Goal: Task Accomplishment & Management: Use online tool/utility

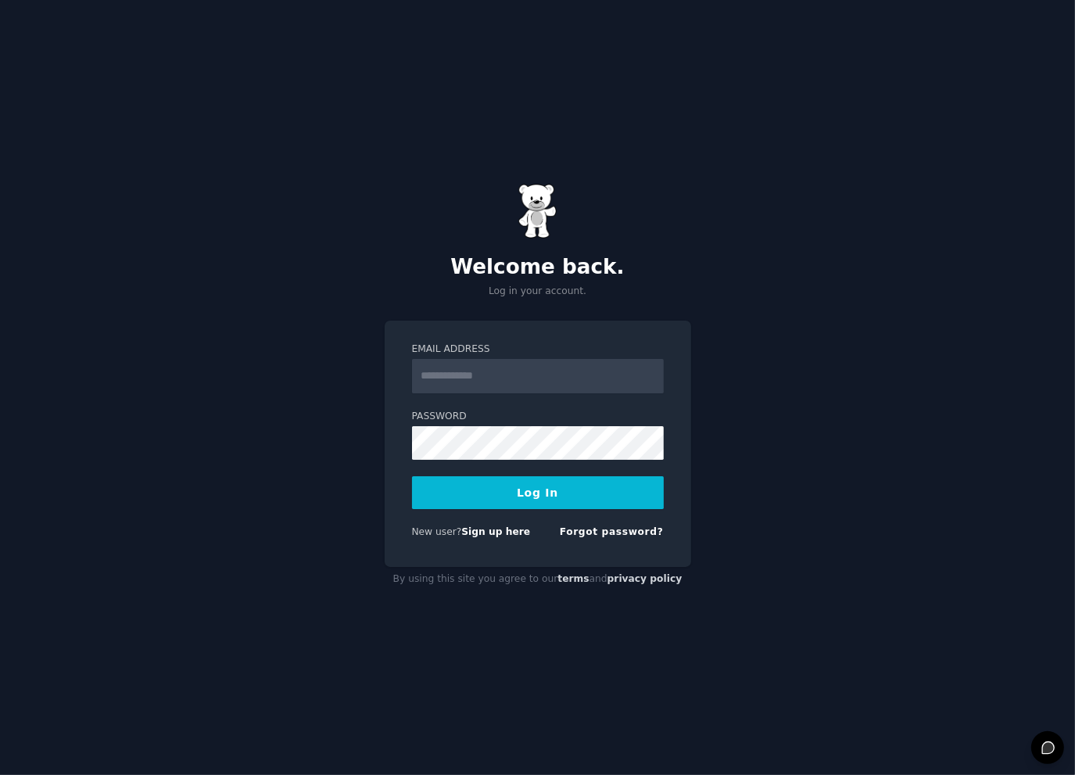
click at [536, 382] on input "Email Address" at bounding box center [538, 376] width 252 height 34
type input "**********"
click at [496, 493] on button "Log In" at bounding box center [538, 492] width 252 height 33
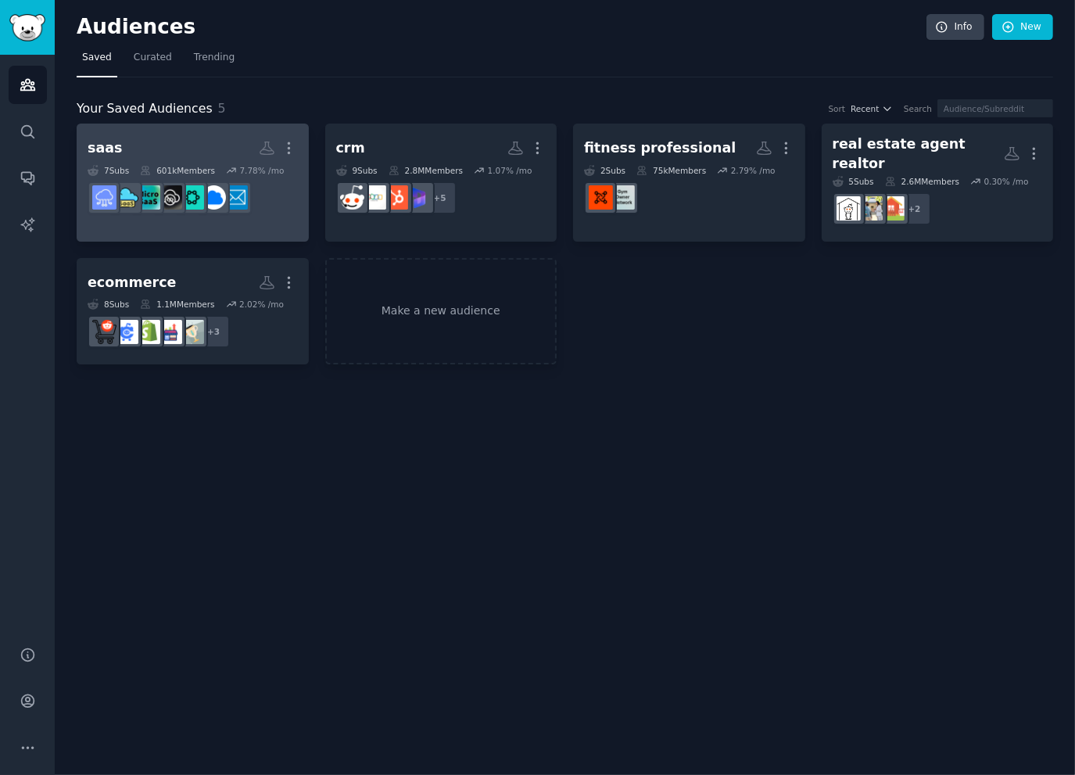
click at [216, 143] on h2 "saas Custom Audience More" at bounding box center [193, 147] width 210 height 27
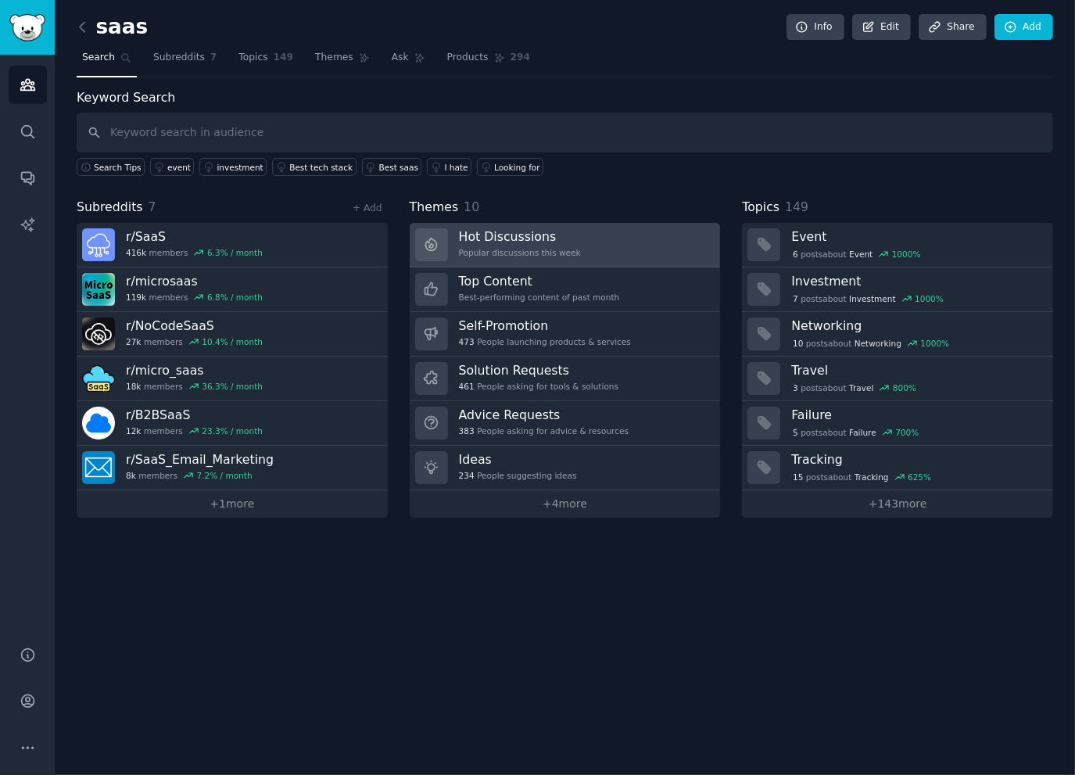
click at [598, 230] on link "Hot Discussions Popular discussions this week" at bounding box center [565, 245] width 311 height 45
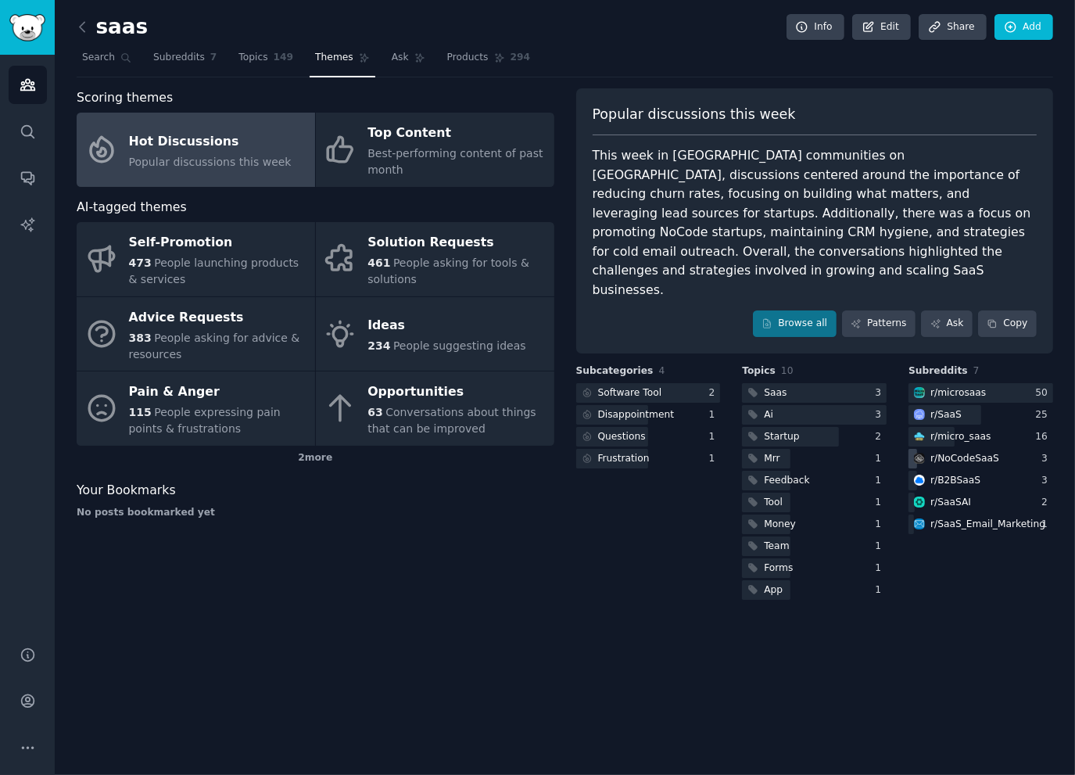
click at [969, 452] on div "r/ NoCodeSaaS" at bounding box center [964, 459] width 69 height 14
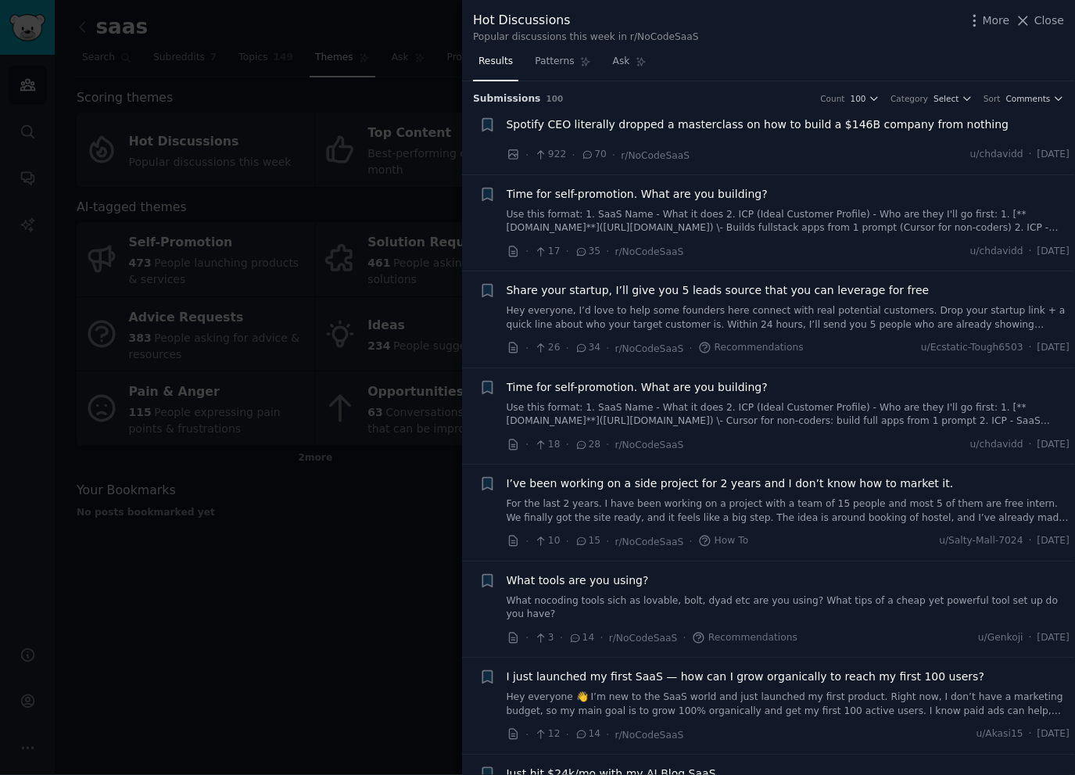
click at [882, 126] on span "Spotify CEO literally dropped a masterclass on how to build a $146B company fro…" at bounding box center [758, 124] width 503 height 16
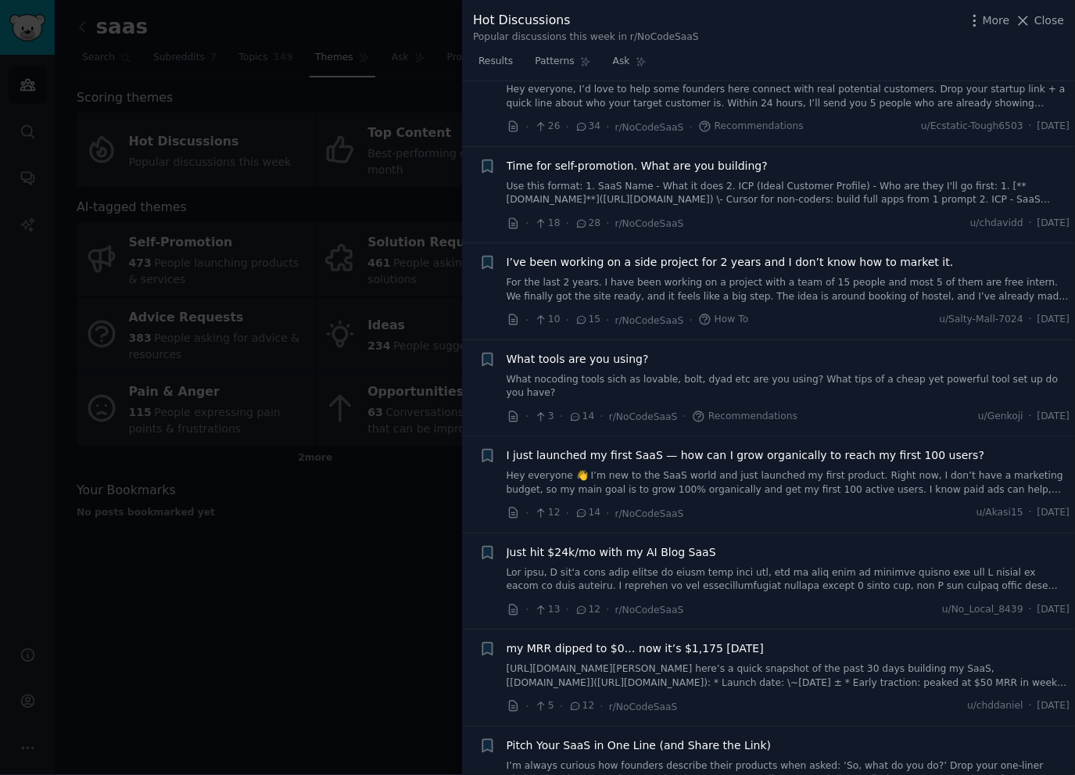
scroll to position [675, 0]
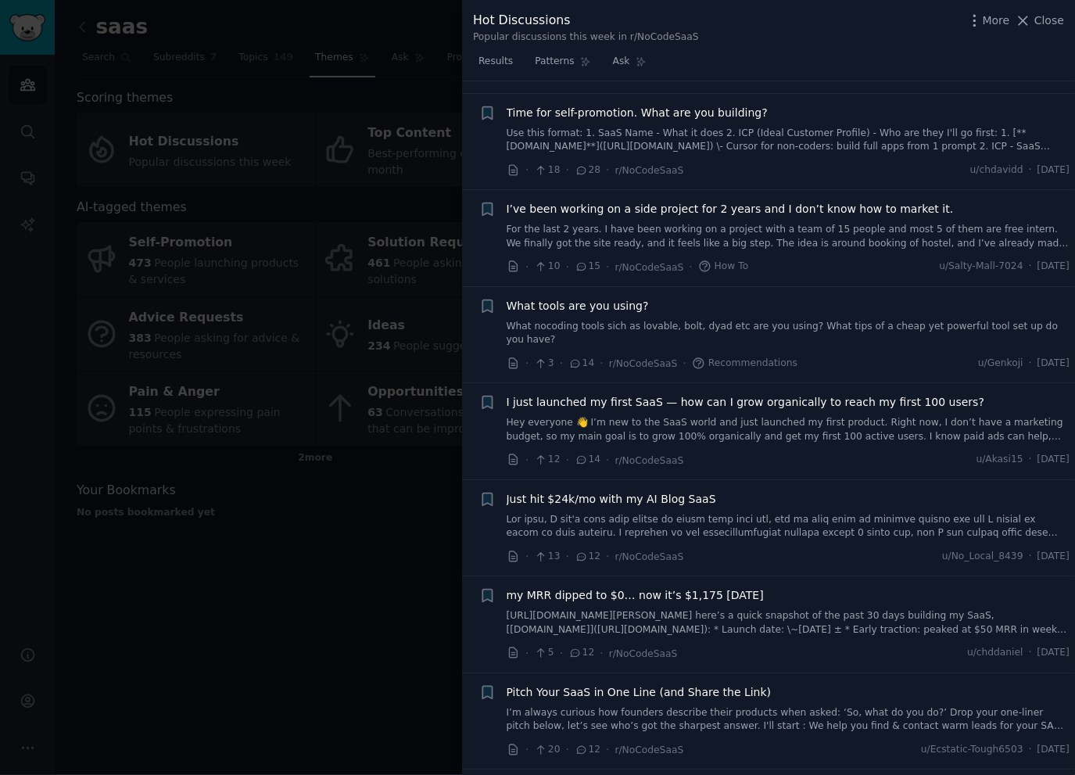
click at [622, 491] on span "Just hit $24k/mo with my AI Blog SaaS" at bounding box center [612, 499] width 210 height 16
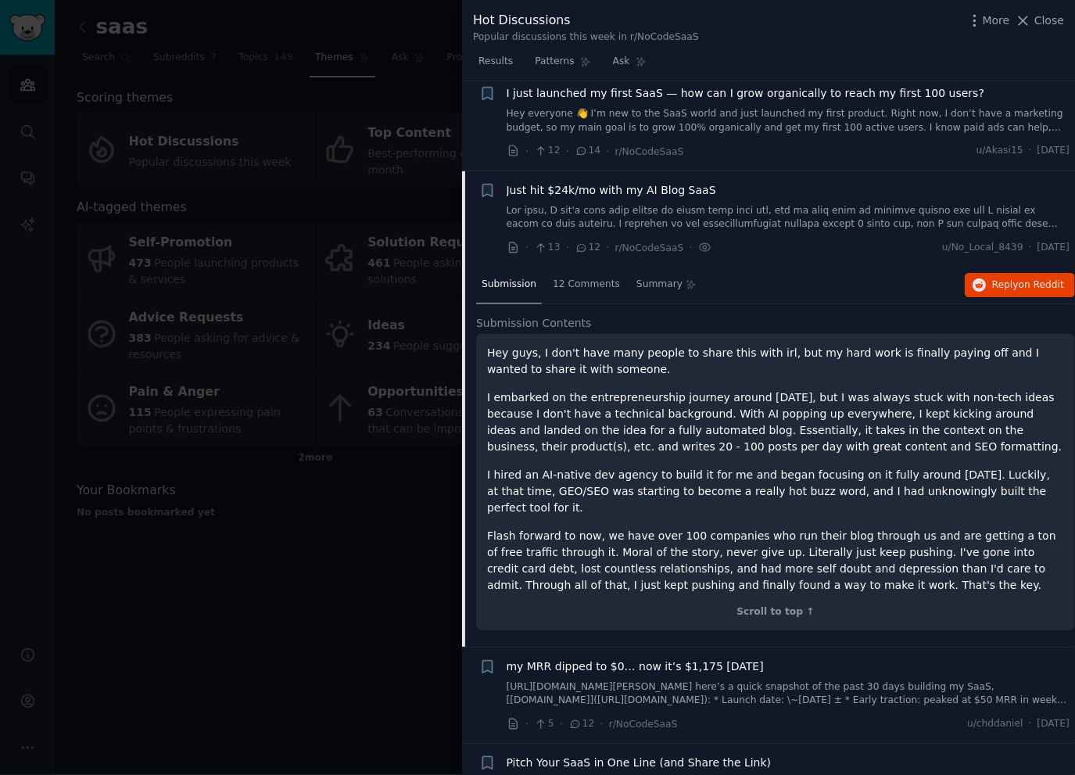
scroll to position [528, 0]
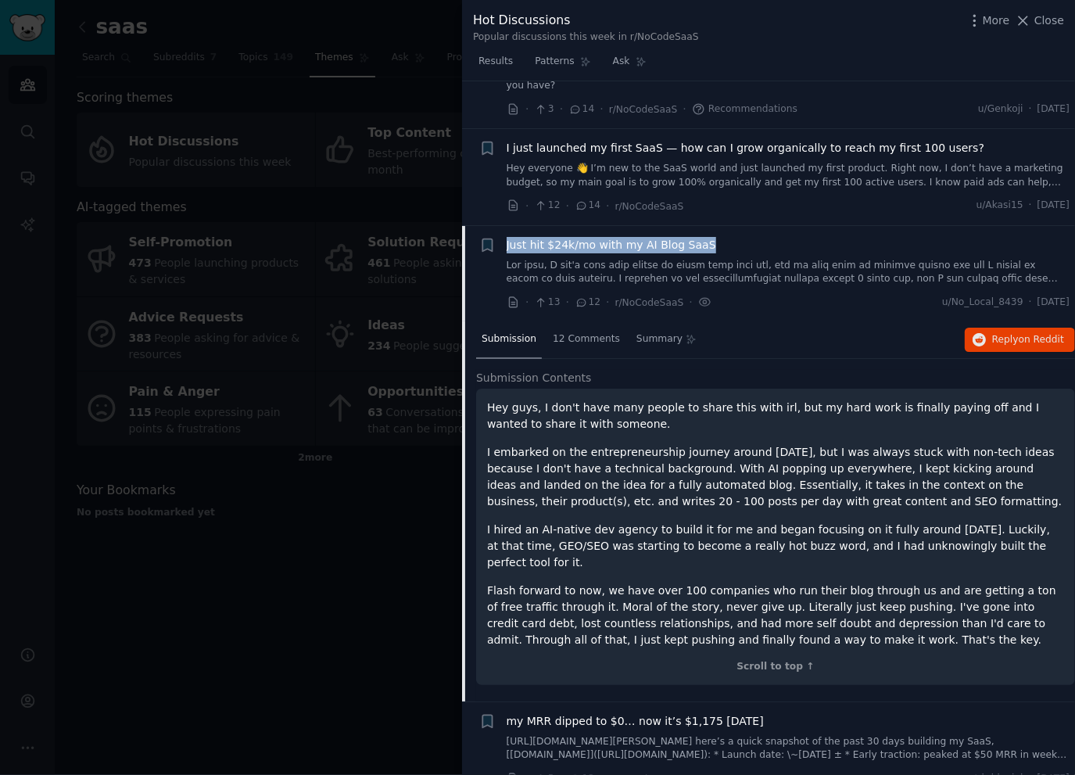
drag, startPoint x: 730, startPoint y: 232, endPoint x: 507, endPoint y: 233, distance: 223.6
click at [507, 237] on div "Just hit $24k/mo with my AI Blog SaaS" at bounding box center [789, 245] width 564 height 16
copy span "Just hit $24k/mo with my AI Blog SaaS"
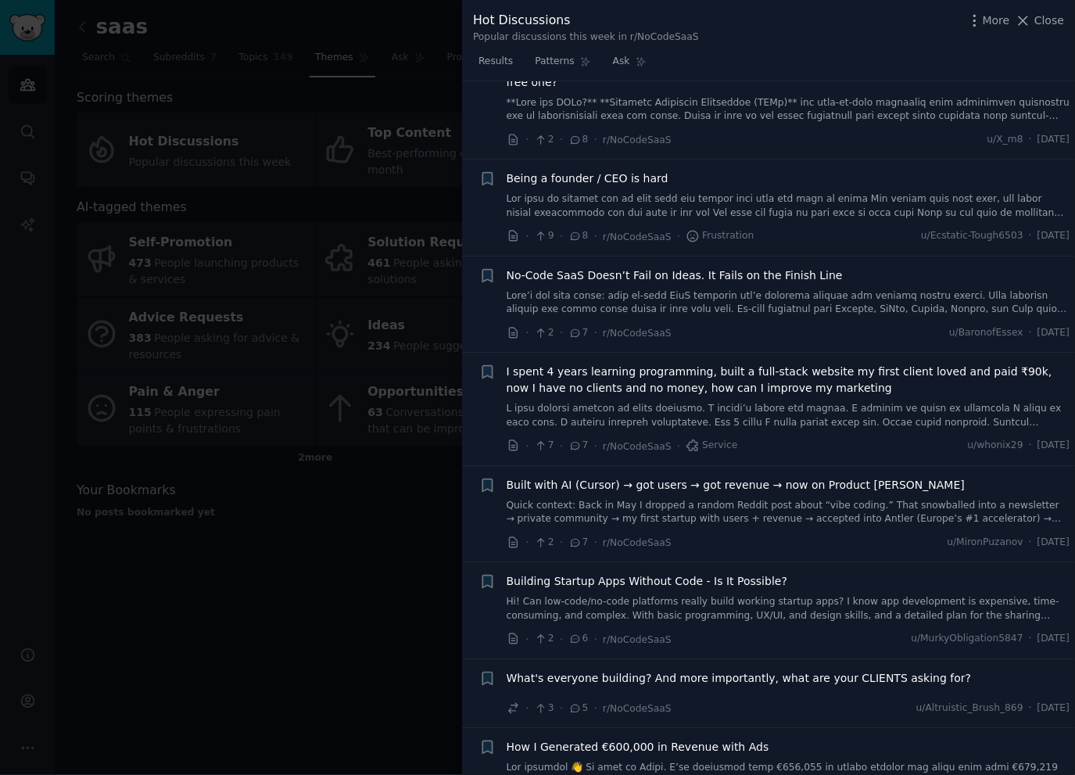
scroll to position [1701, 0]
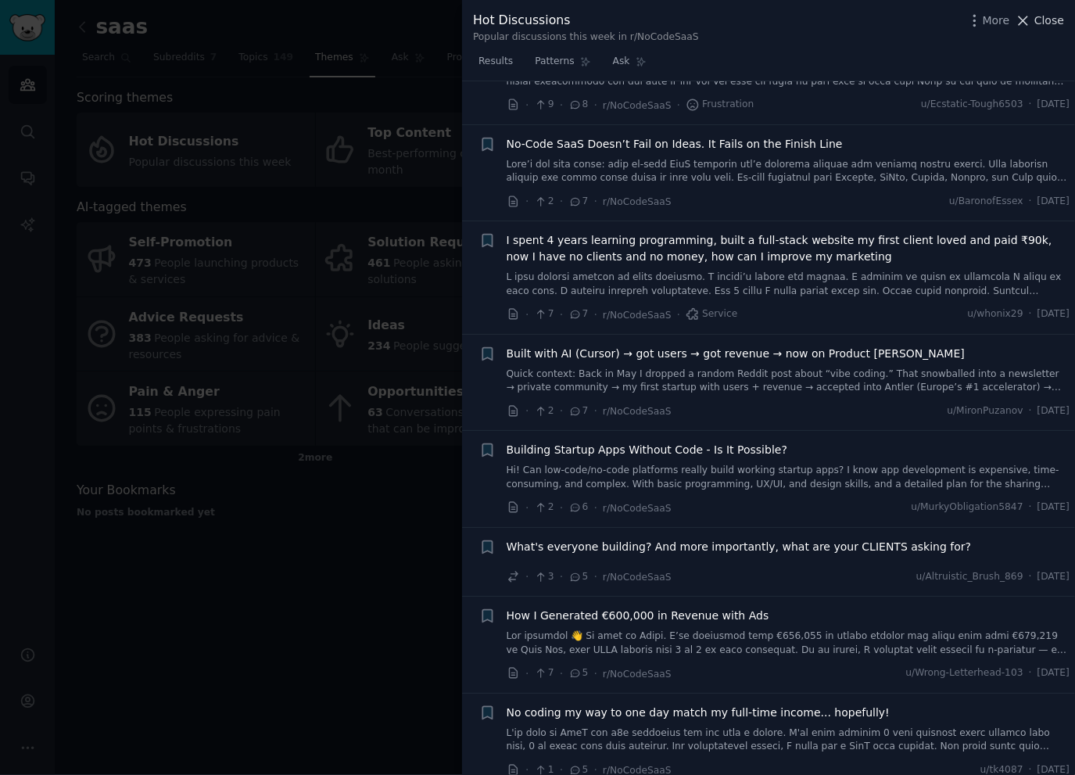
click at [1030, 18] on icon at bounding box center [1023, 21] width 16 height 16
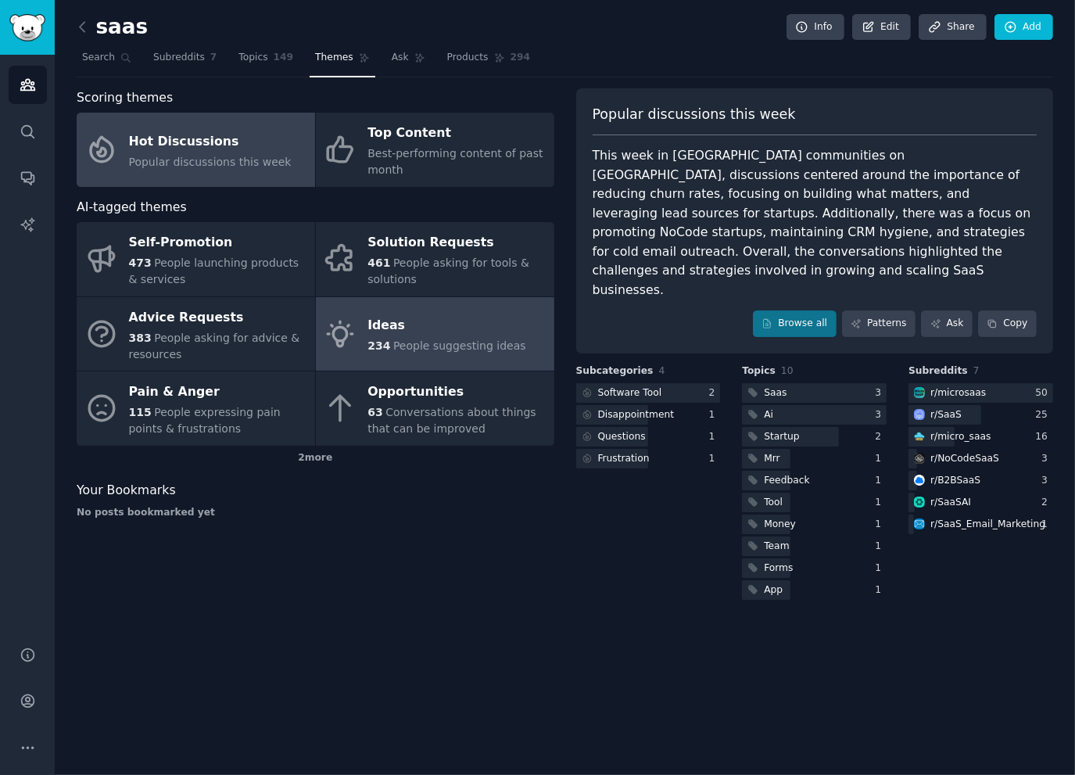
click at [446, 325] on div "Ideas" at bounding box center [446, 325] width 158 height 25
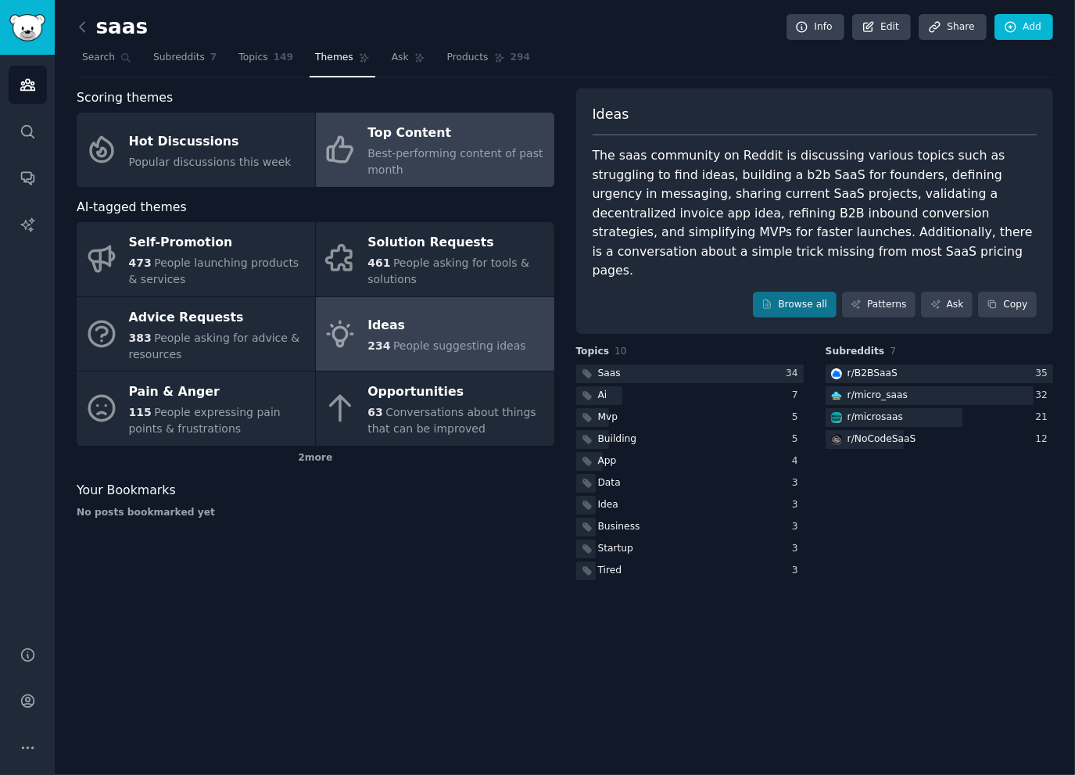
click at [460, 147] on span "Best-performing content of past month" at bounding box center [454, 161] width 175 height 29
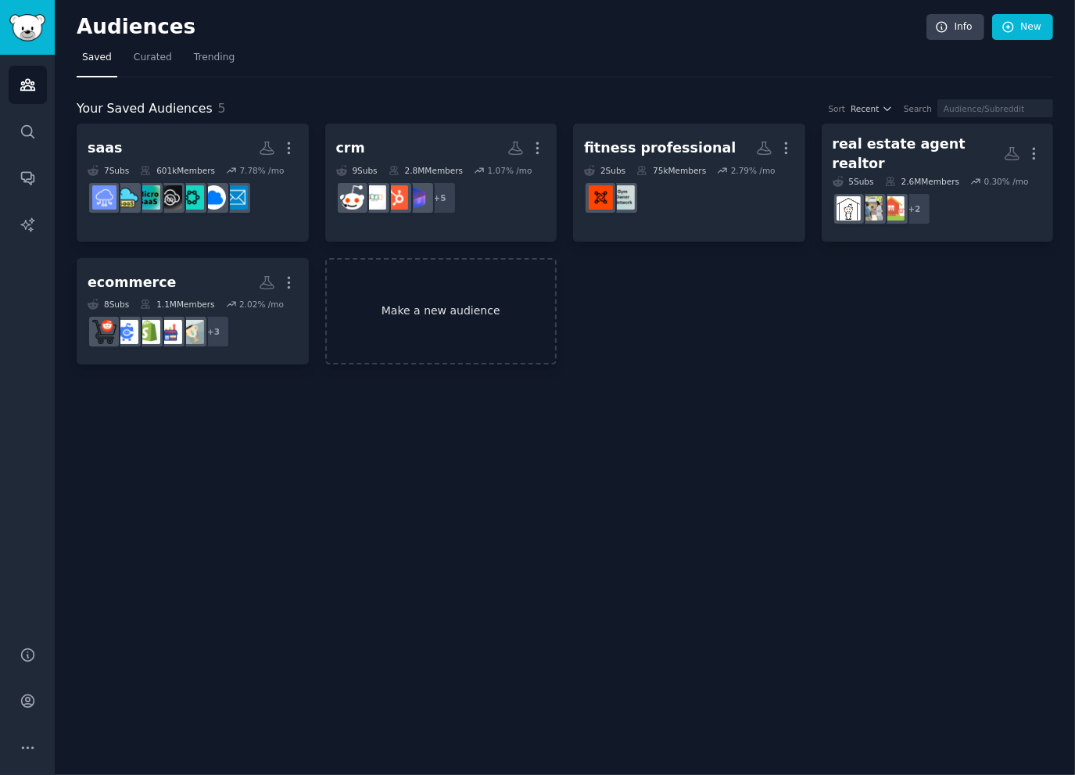
click at [491, 276] on link "Make a new audience" at bounding box center [441, 311] width 232 height 107
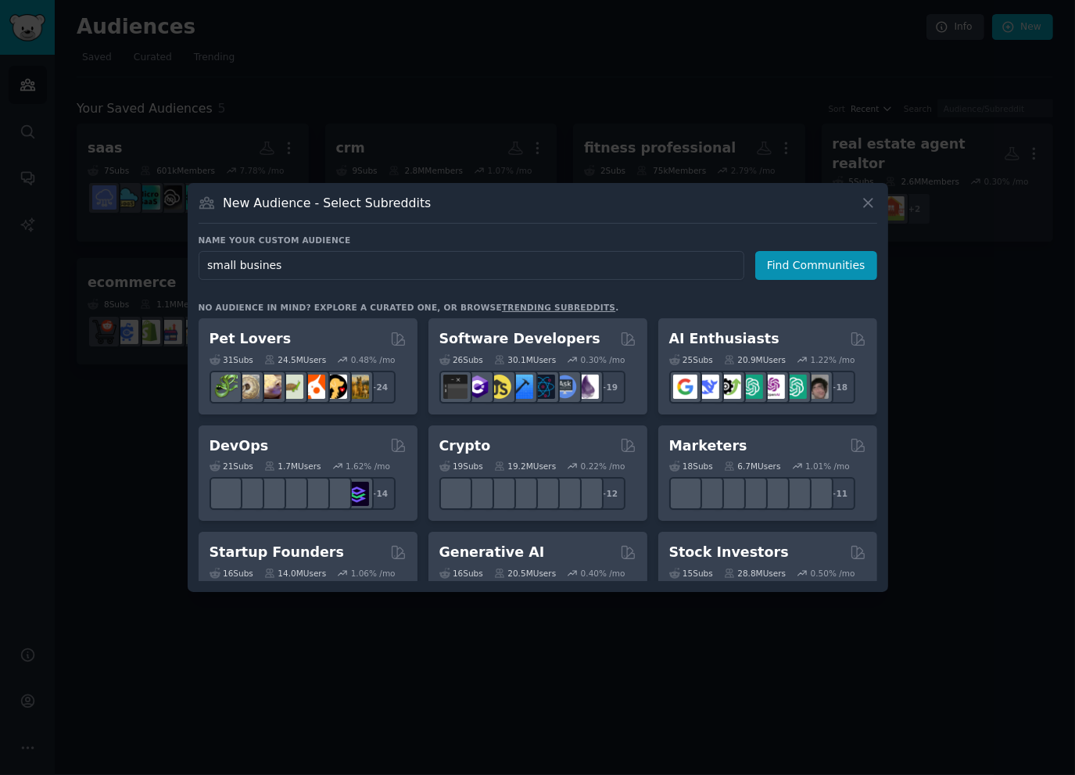
type input "small business"
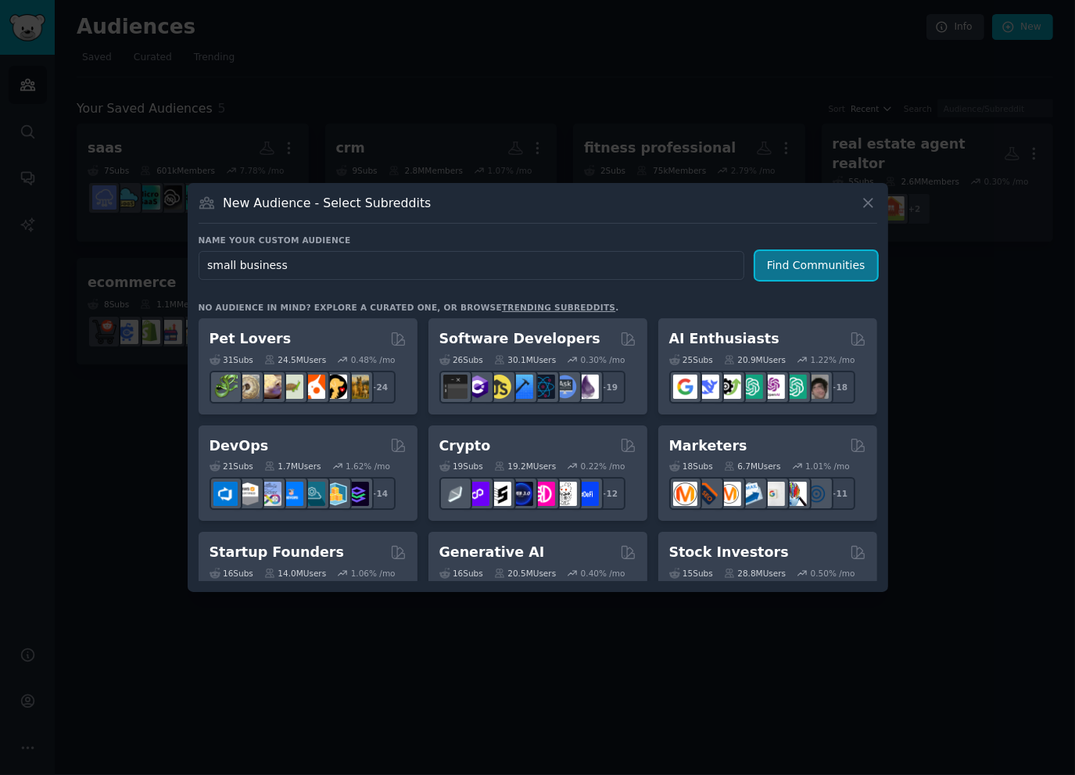
click at [858, 267] on button "Find Communities" at bounding box center [816, 265] width 122 height 29
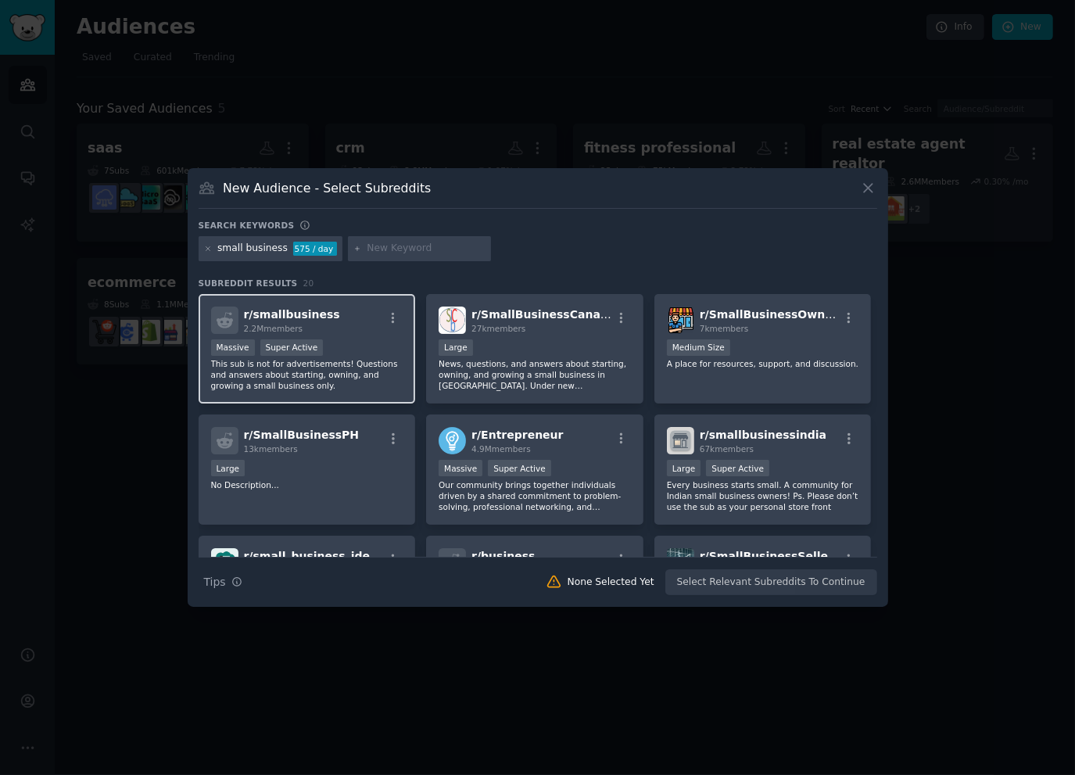
click at [335, 333] on div "r/ smallbusiness 2.2M members" at bounding box center [307, 319] width 192 height 27
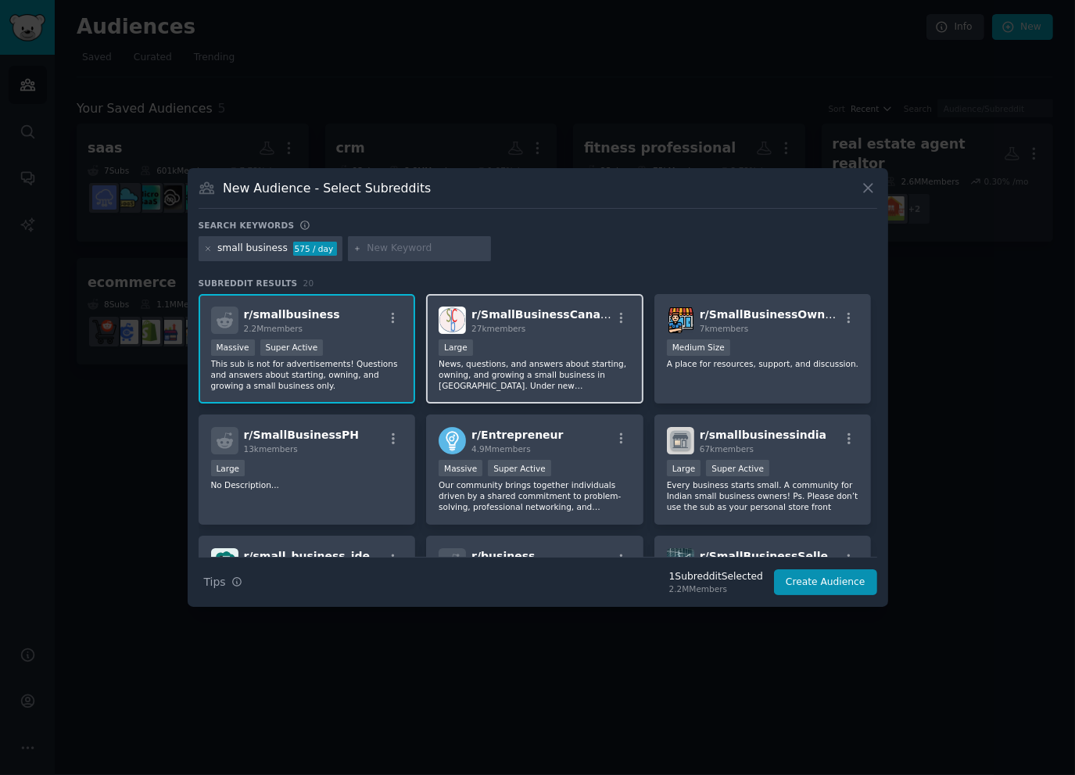
click at [565, 359] on p "News, questions, and answers about starting, owning, and growing a small busine…" at bounding box center [535, 374] width 192 height 33
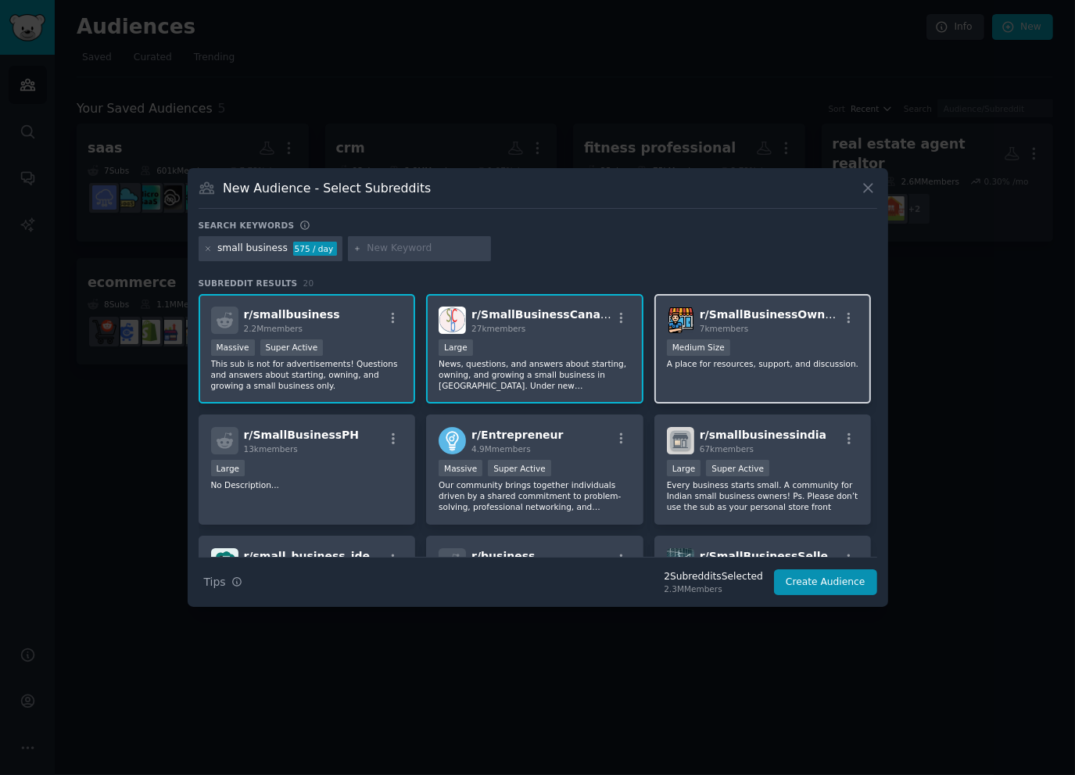
click at [786, 358] on p "A place for resources, support, and discussion." at bounding box center [763, 363] width 192 height 11
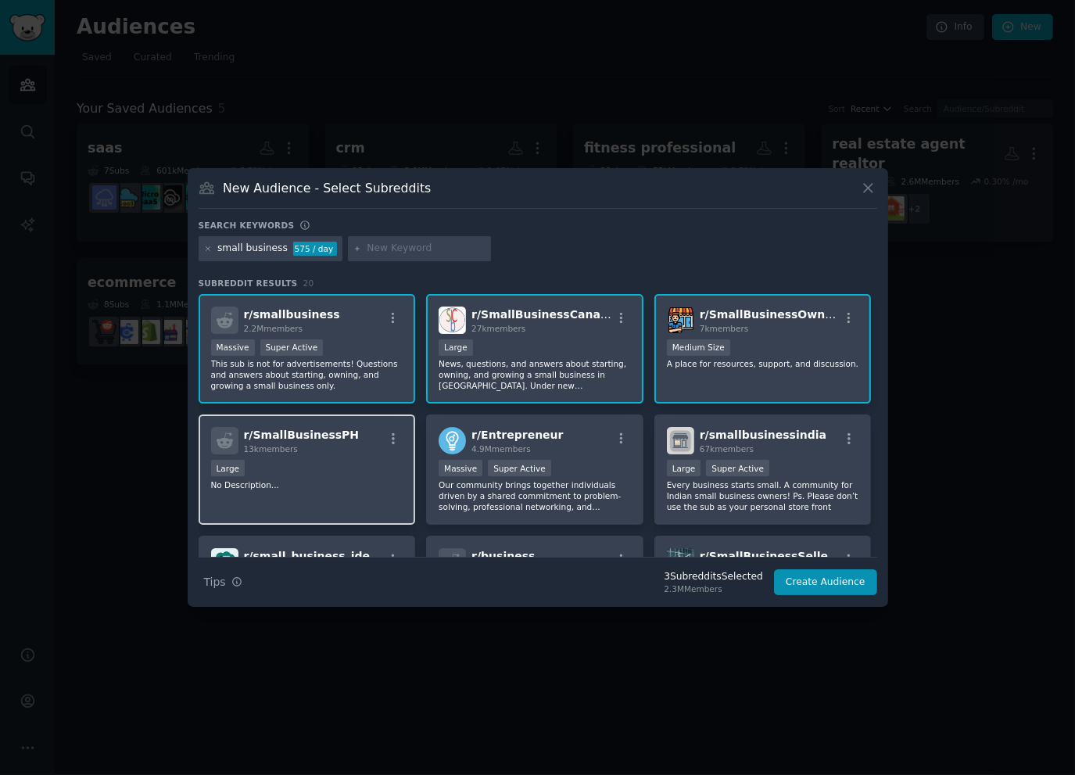
click at [371, 501] on div "r/ SmallBusinessPH 13k members Large No Description..." at bounding box center [307, 469] width 217 height 110
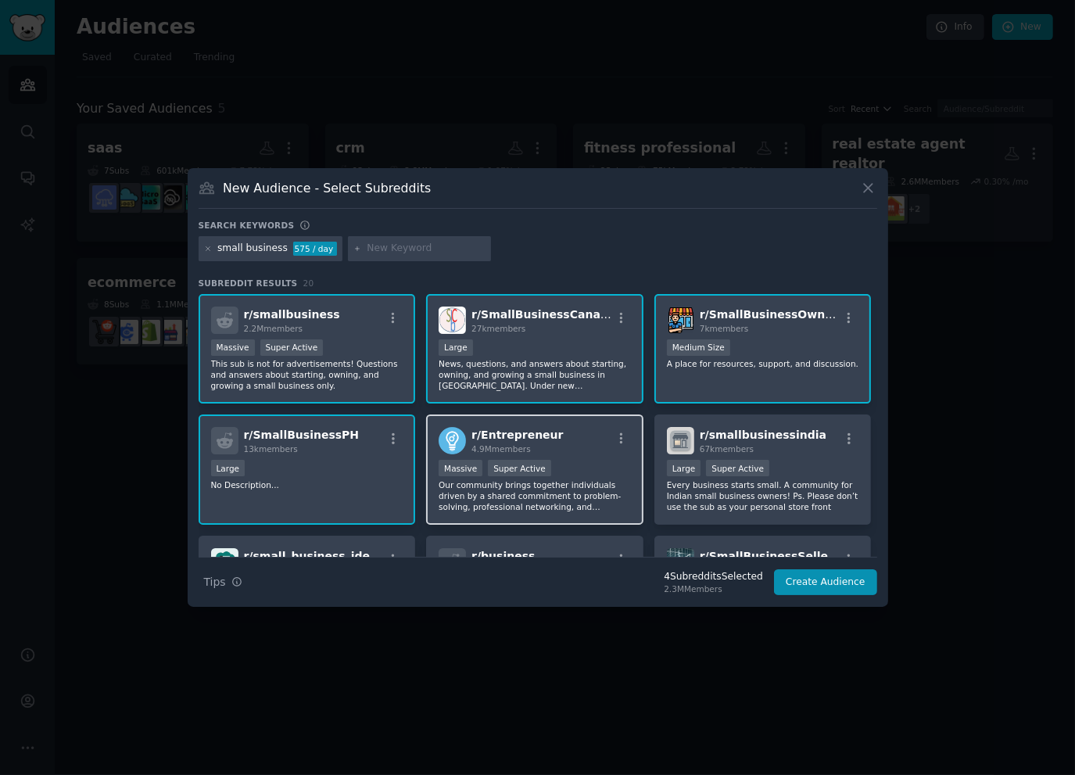
click at [607, 477] on div ">= 95th percentile for submissions / day Massive Super Active" at bounding box center [535, 470] width 192 height 20
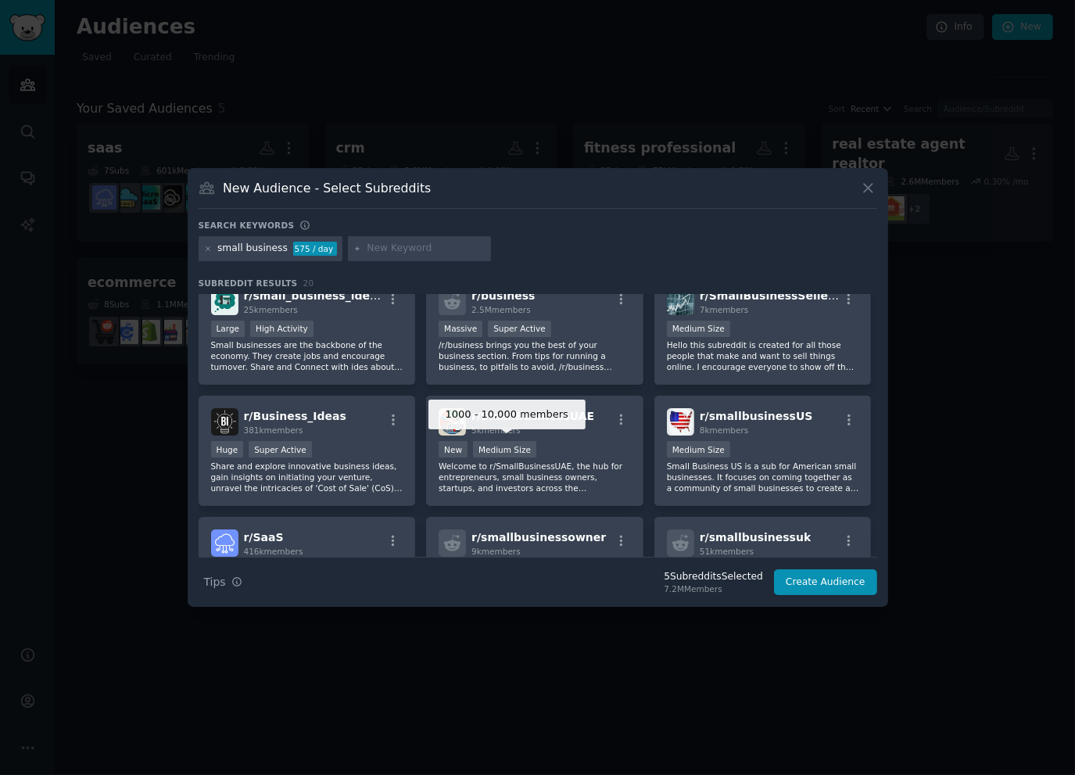
scroll to position [130, 0]
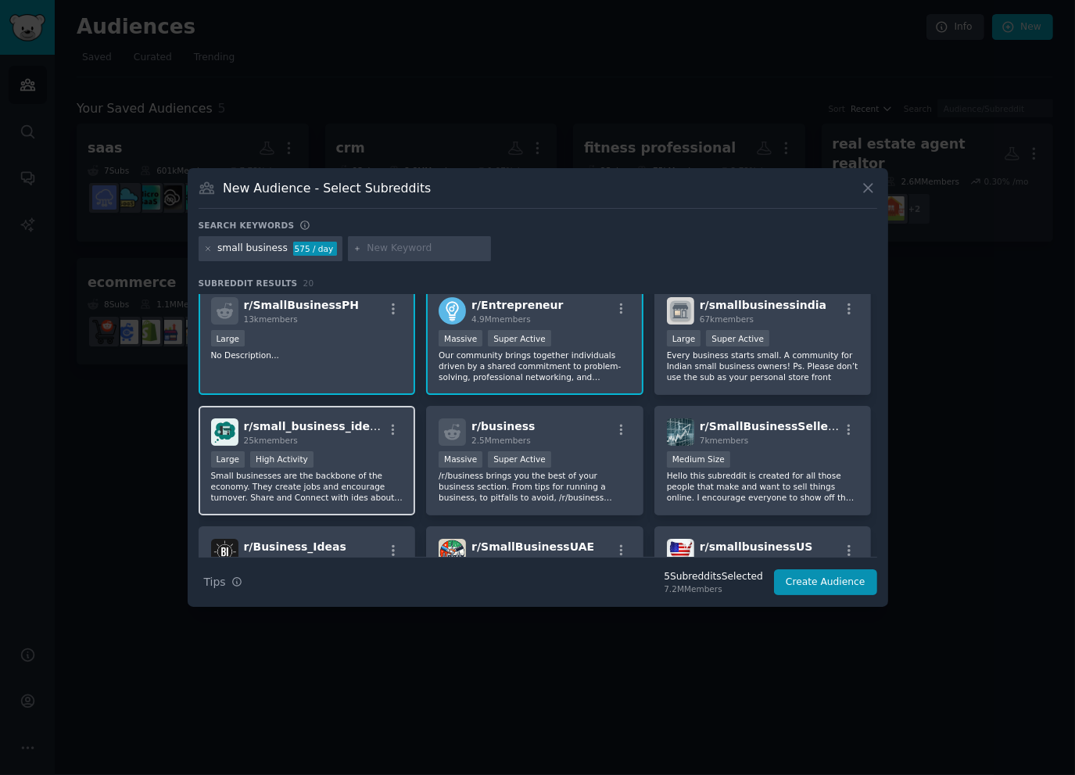
click at [346, 452] on div "Large High Activity" at bounding box center [307, 461] width 192 height 20
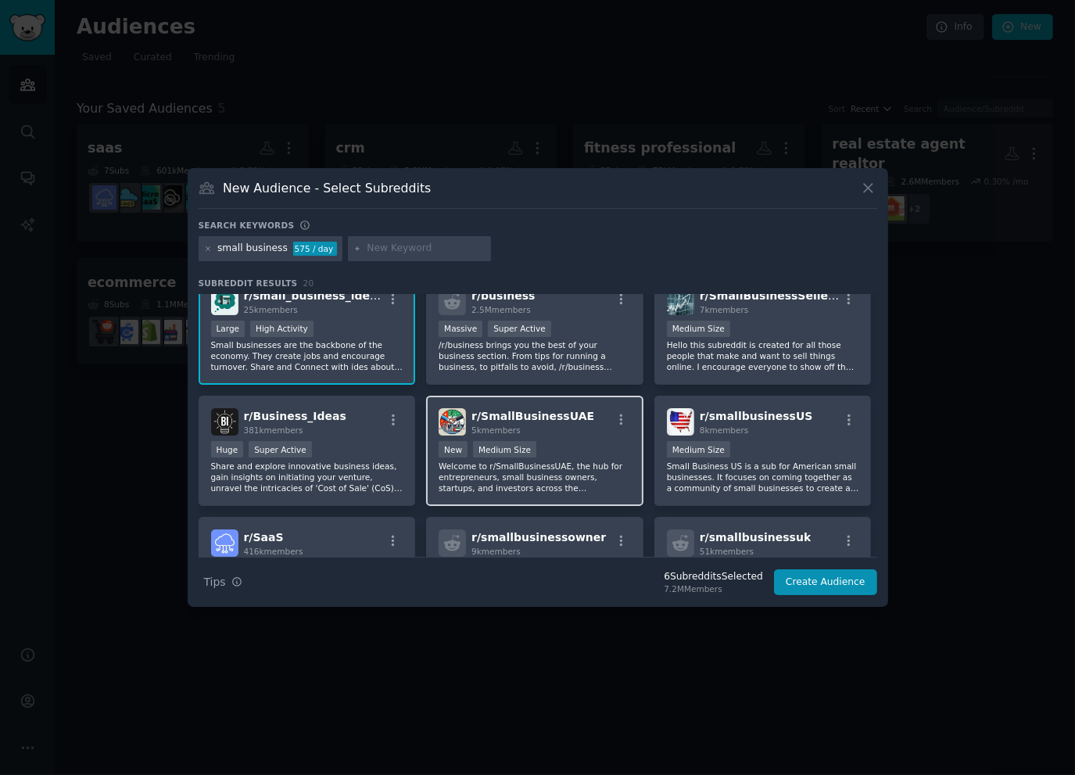
scroll to position [391, 0]
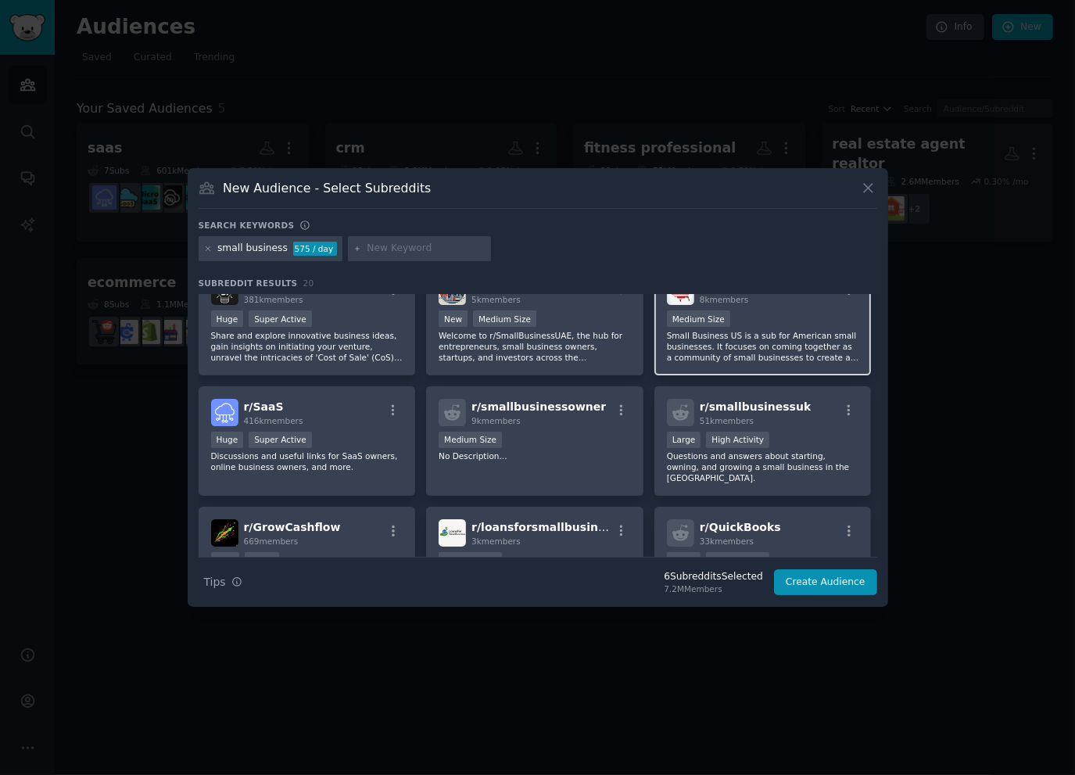
click at [793, 321] on div "1000 - 10,000 members Medium Size" at bounding box center [763, 320] width 192 height 20
click at [508, 443] on div "Medium Size" at bounding box center [535, 442] width 192 height 20
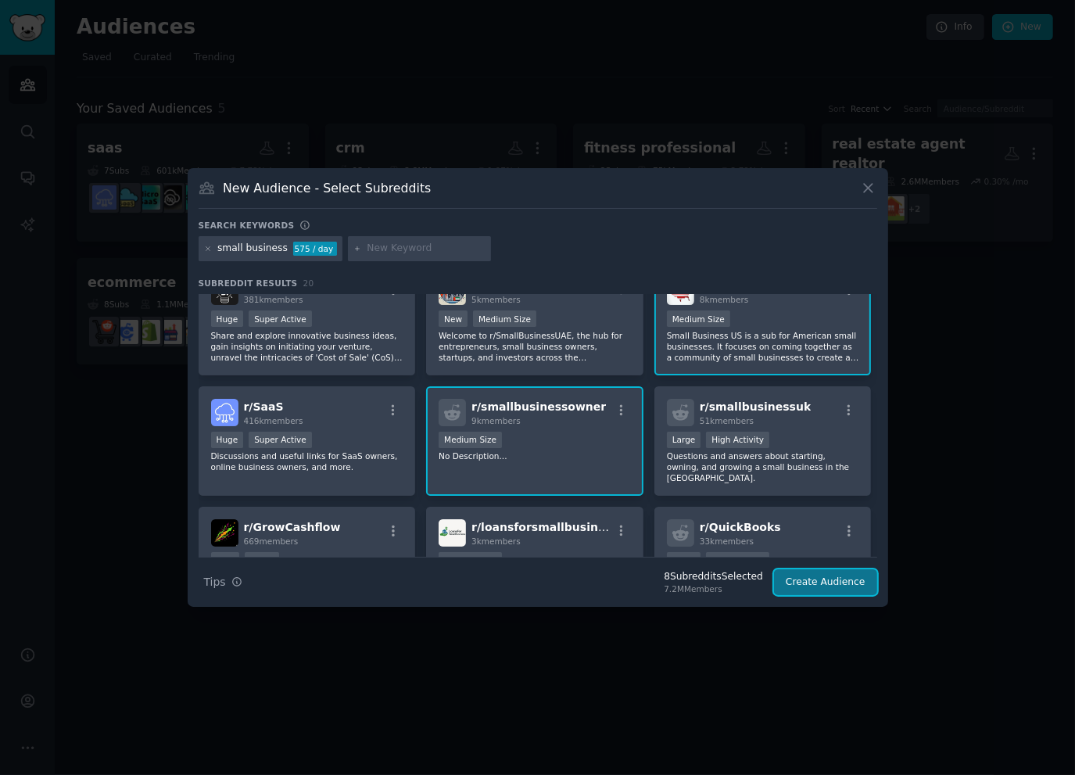
click at [827, 590] on button "Create Audience" at bounding box center [825, 582] width 103 height 27
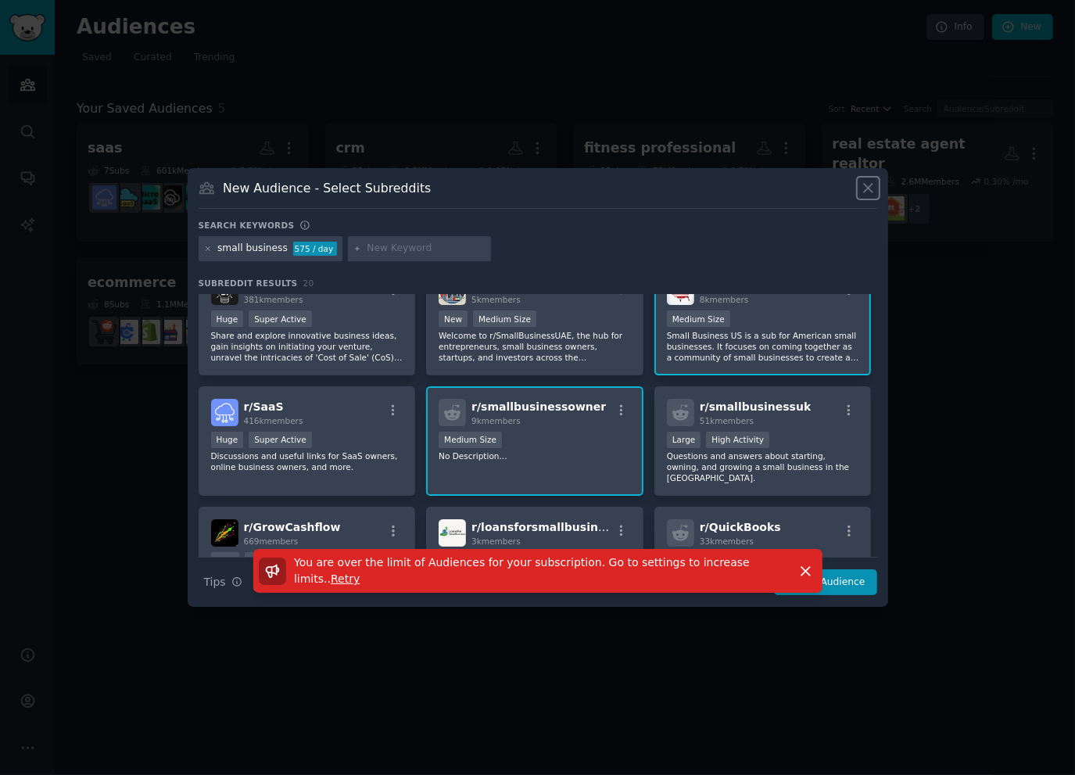
click at [866, 187] on icon at bounding box center [868, 189] width 9 height 9
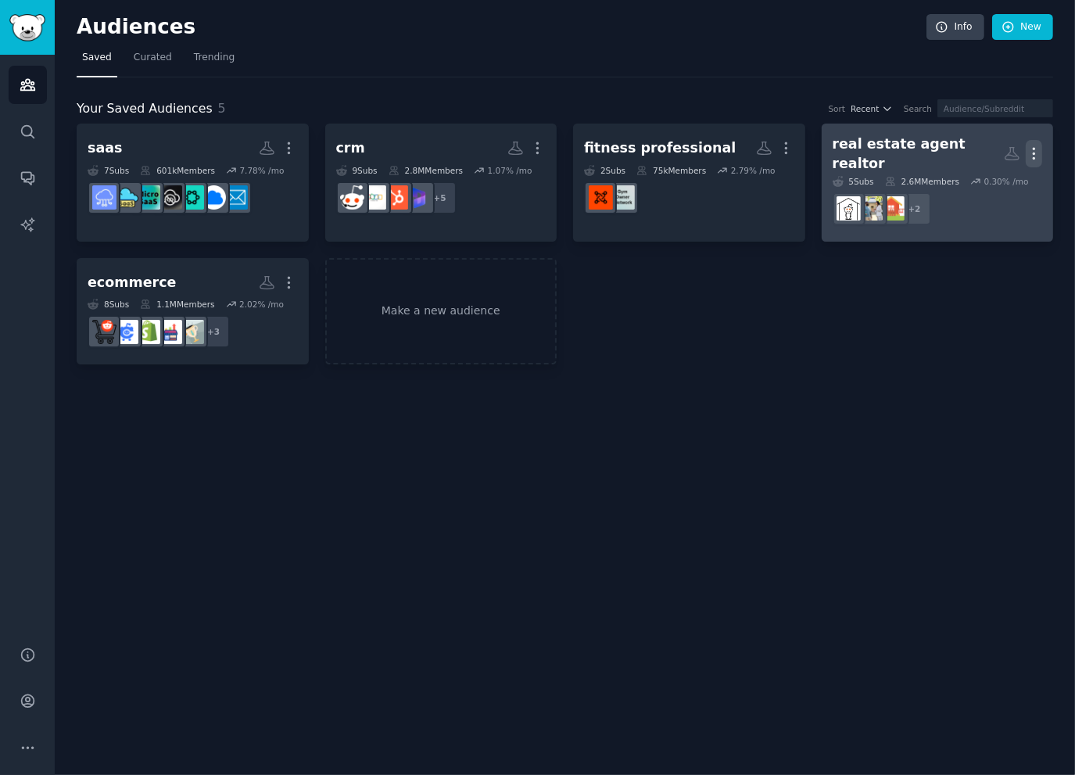
click at [1036, 149] on icon "button" at bounding box center [1034, 153] width 16 height 16
click at [990, 188] on div "Delete" at bounding box center [981, 186] width 74 height 33
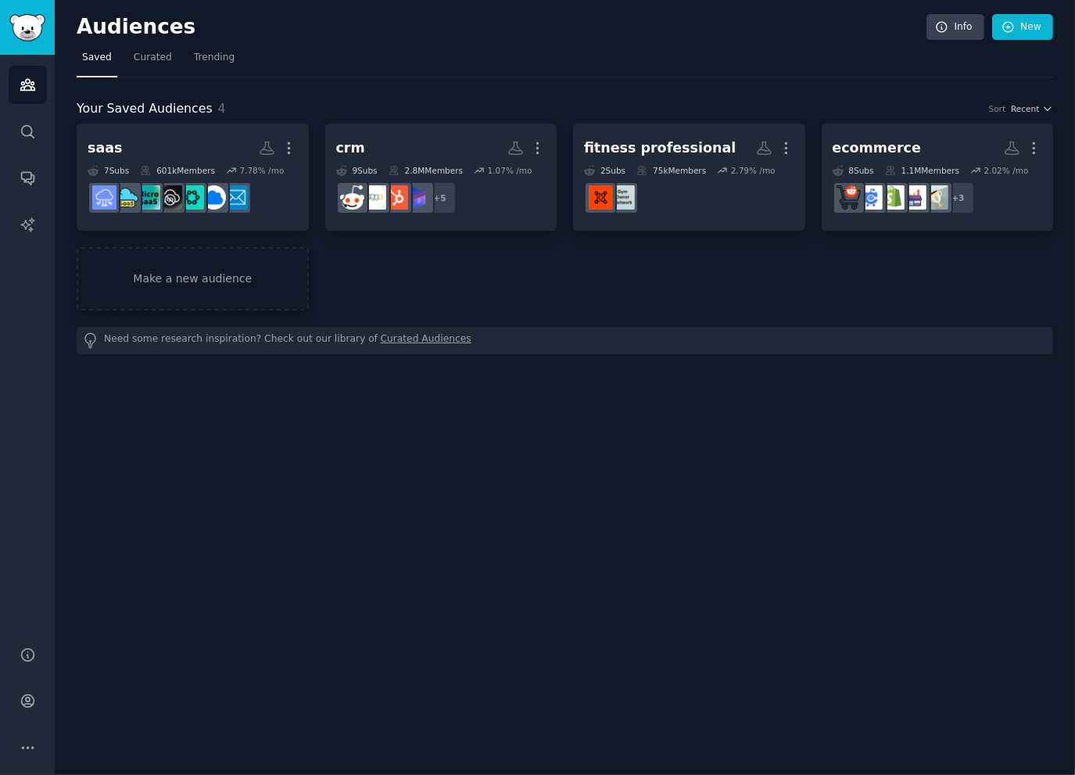
click at [463, 299] on div "saas More 7 Sub s 601k Members 7.78 % /mo r/SaaS_Email_Marketing crm More 9 Sub…" at bounding box center [565, 217] width 976 height 187
click at [246, 285] on link "Make a new audience" at bounding box center [193, 278] width 232 height 63
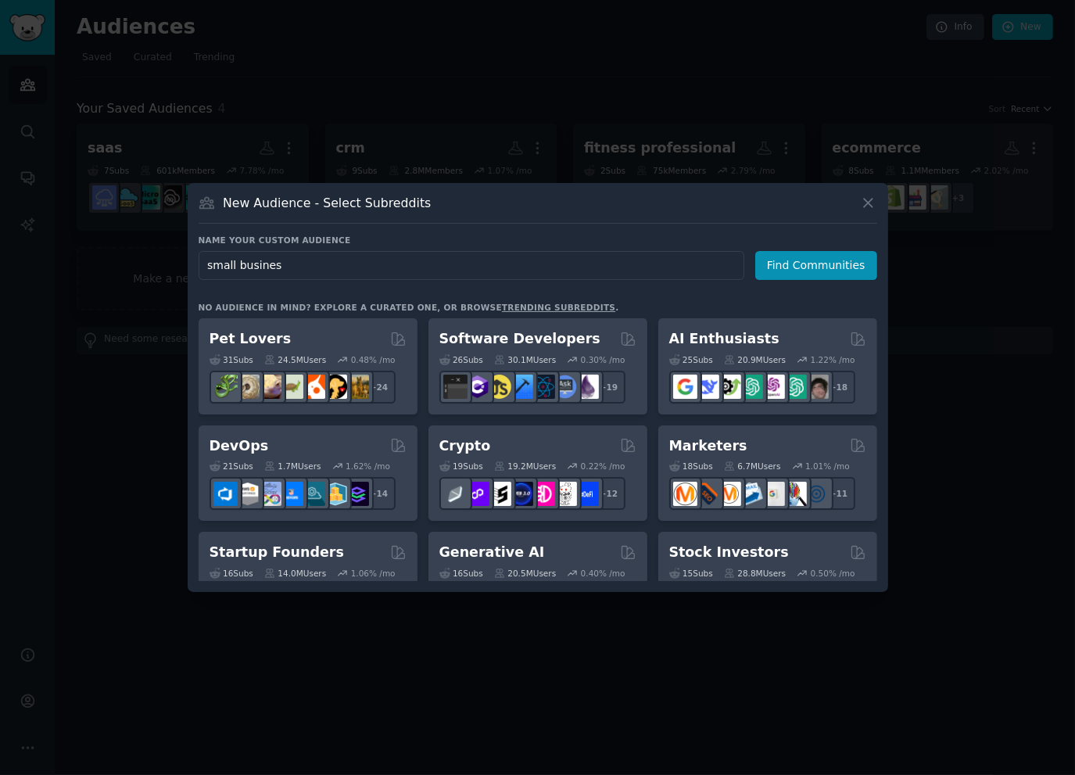
type input "small business"
click button "Find Communities" at bounding box center [816, 265] width 122 height 29
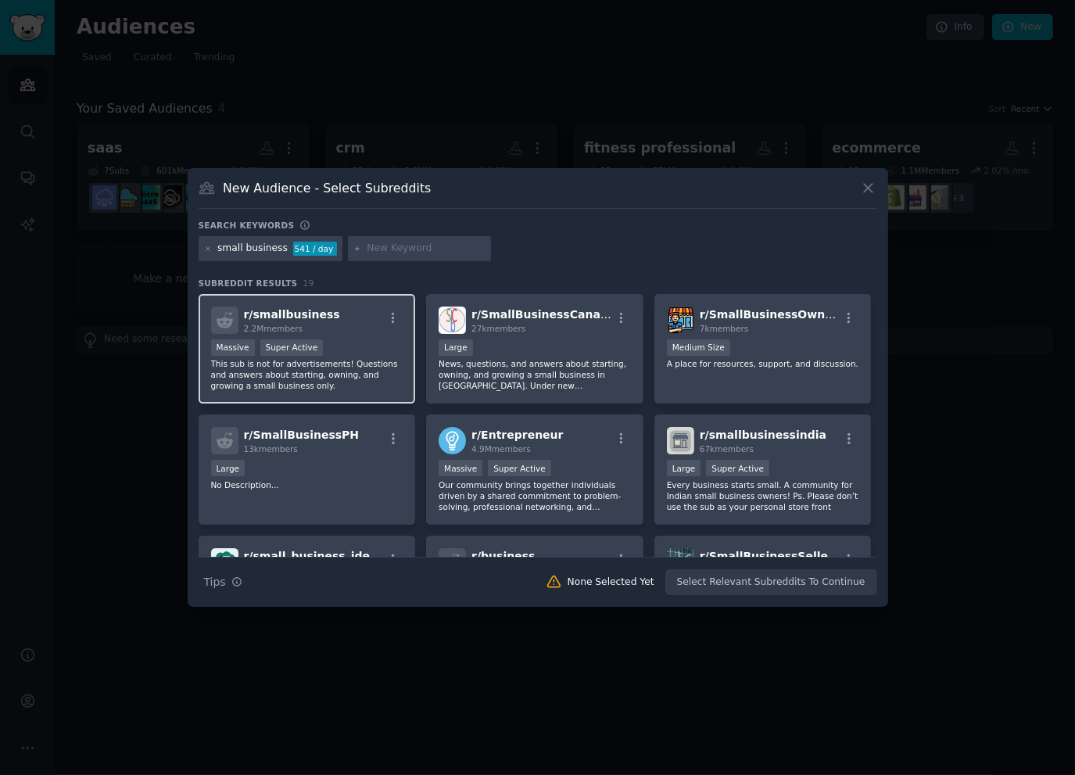
click at [373, 339] on div "Massive Super Active" at bounding box center [307, 349] width 192 height 20
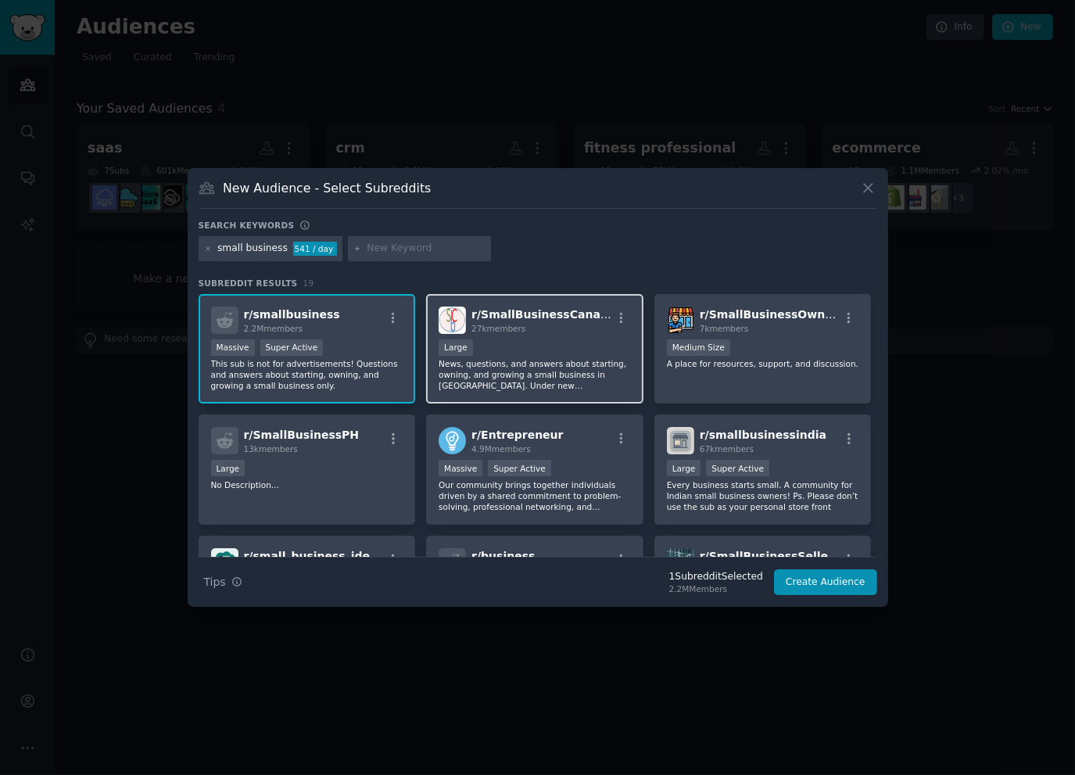
click at [535, 342] on div "10,000 - 100,000 members Large" at bounding box center [535, 349] width 192 height 20
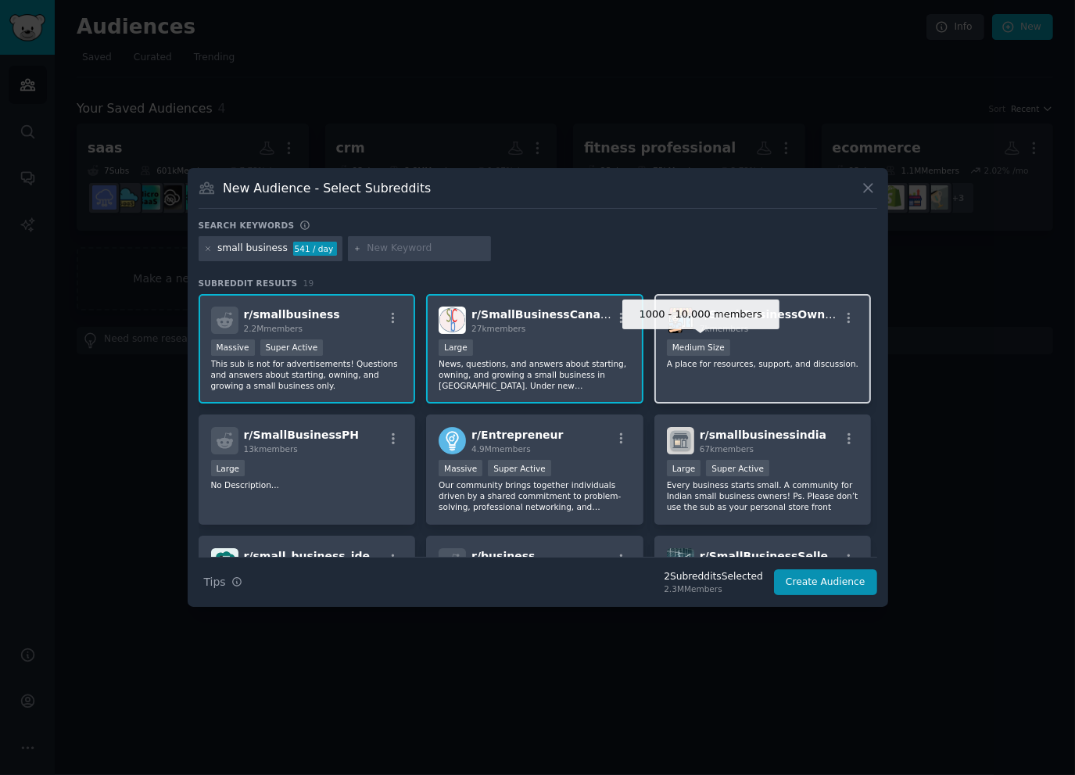
click at [708, 350] on div "Medium Size" at bounding box center [698, 347] width 63 height 16
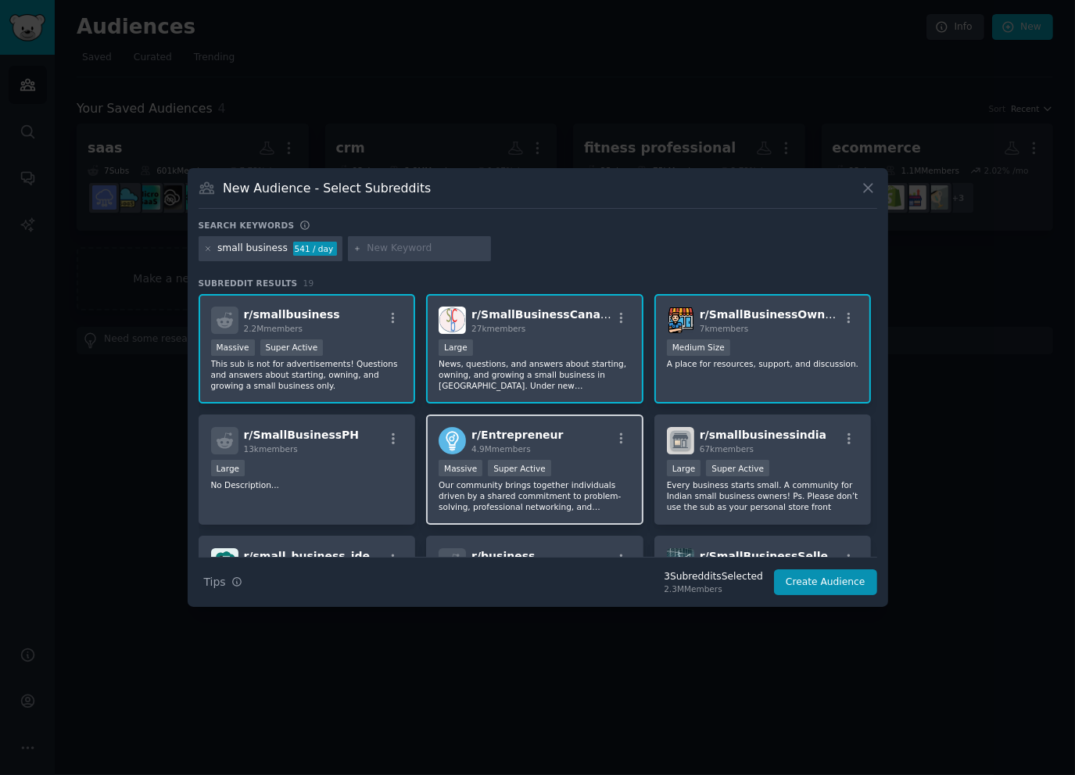
click at [575, 471] on div ">= 95th percentile for submissions / day Massive Super Active" at bounding box center [535, 470] width 192 height 20
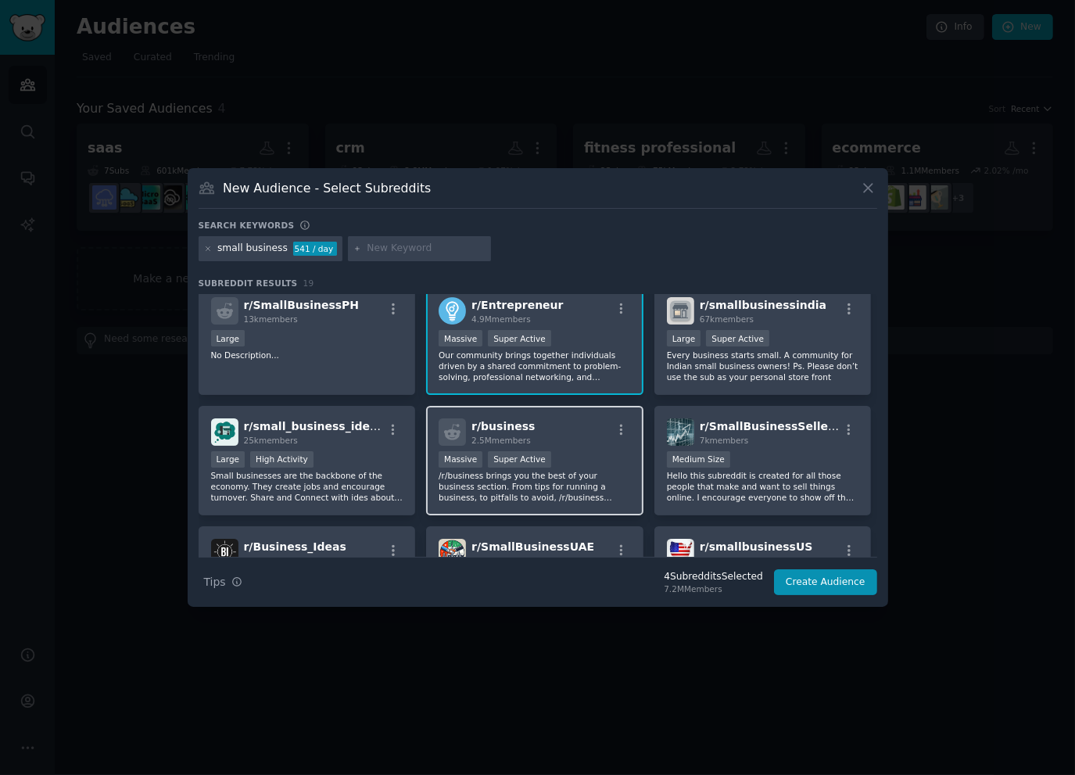
scroll to position [260, 0]
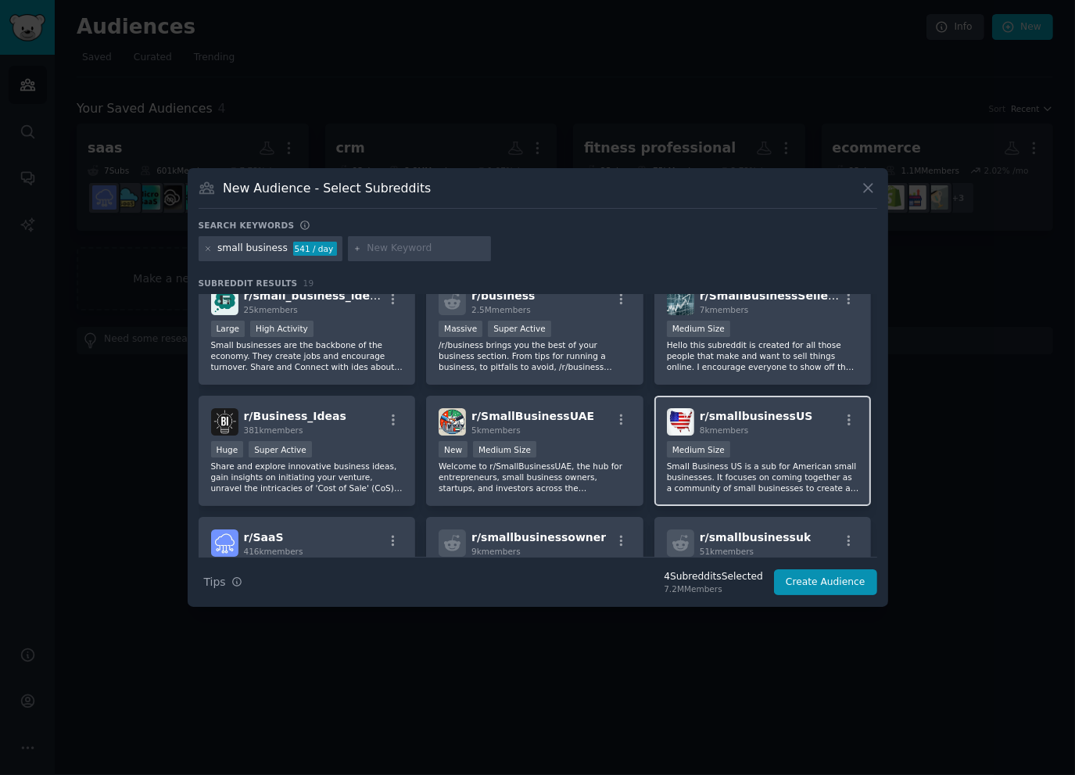
click at [772, 469] on p "Small Business US is a sub for American small businesses. It focuses on coming …" at bounding box center [763, 476] width 192 height 33
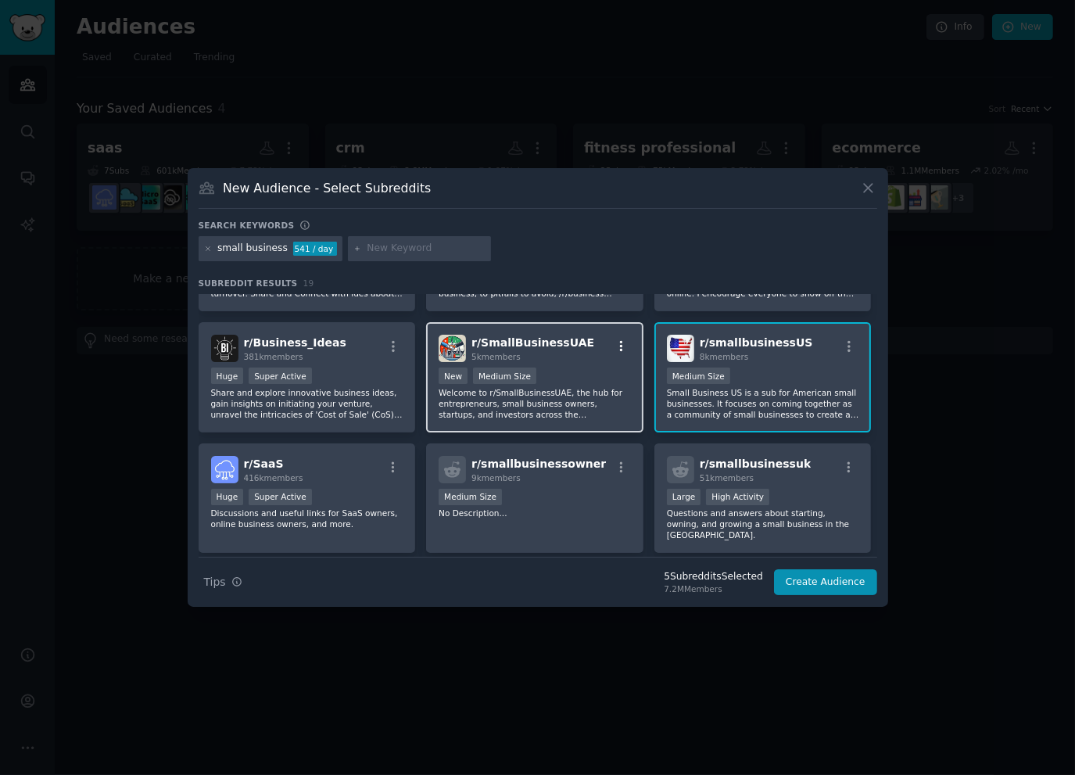
scroll to position [391, 0]
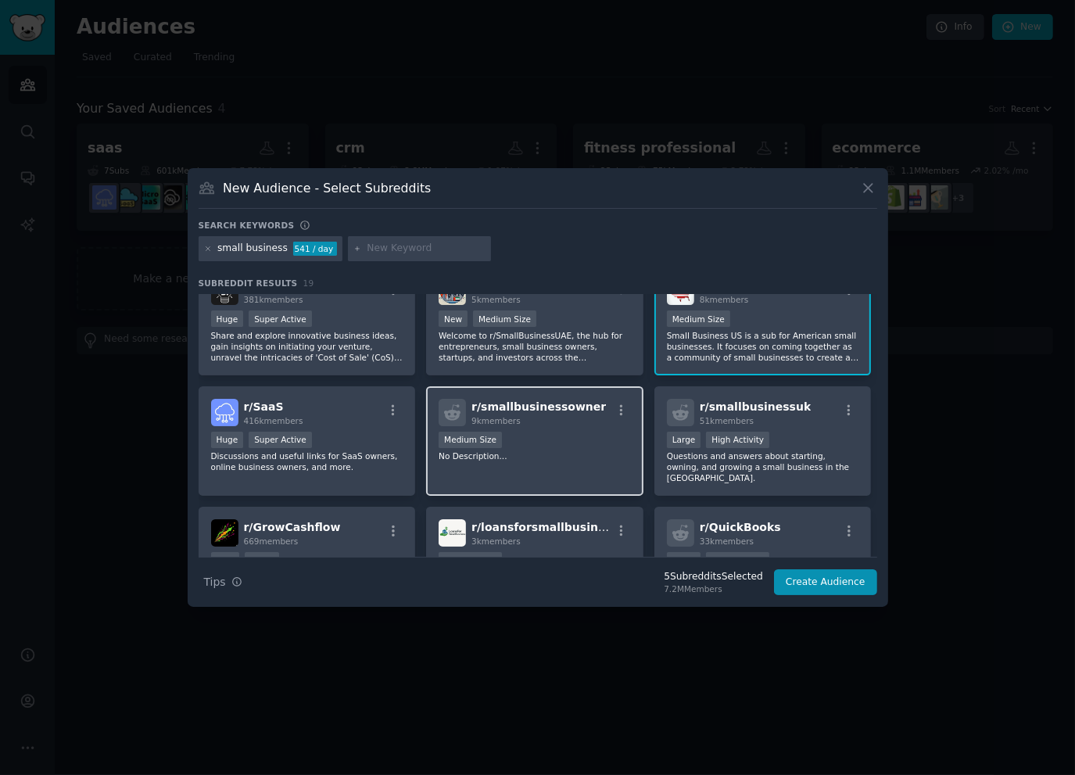
click at [584, 432] on div "Medium Size" at bounding box center [535, 442] width 192 height 20
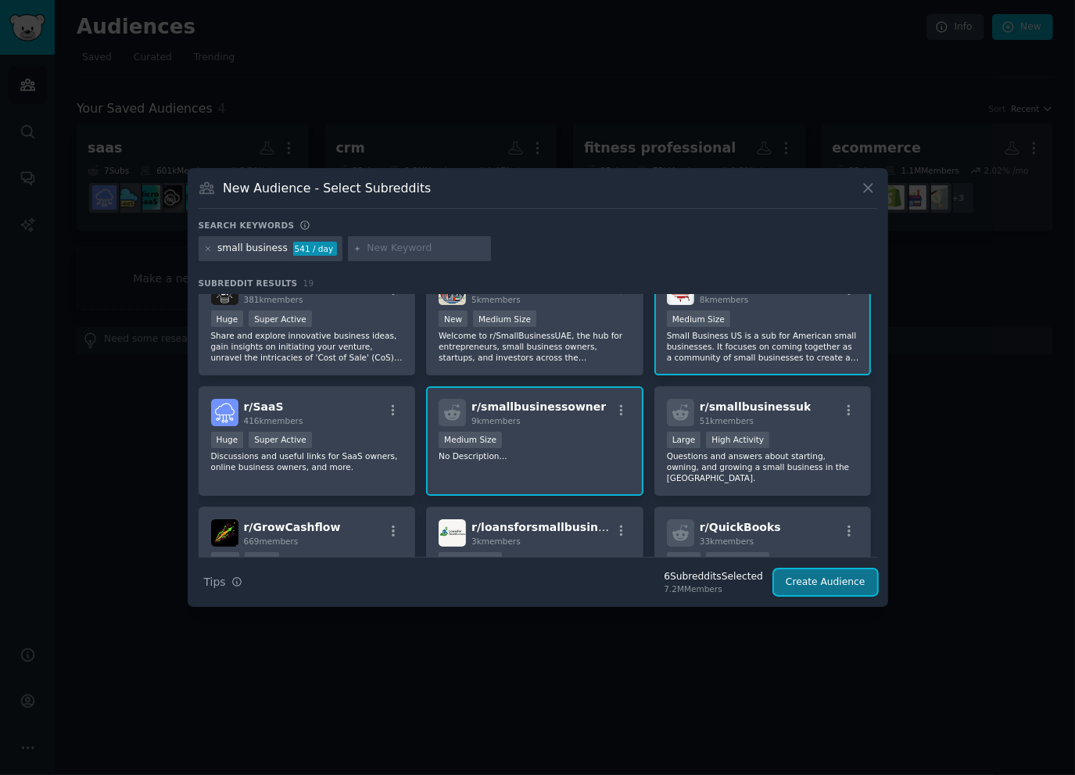
click at [846, 584] on button "Create Audience" at bounding box center [825, 582] width 103 height 27
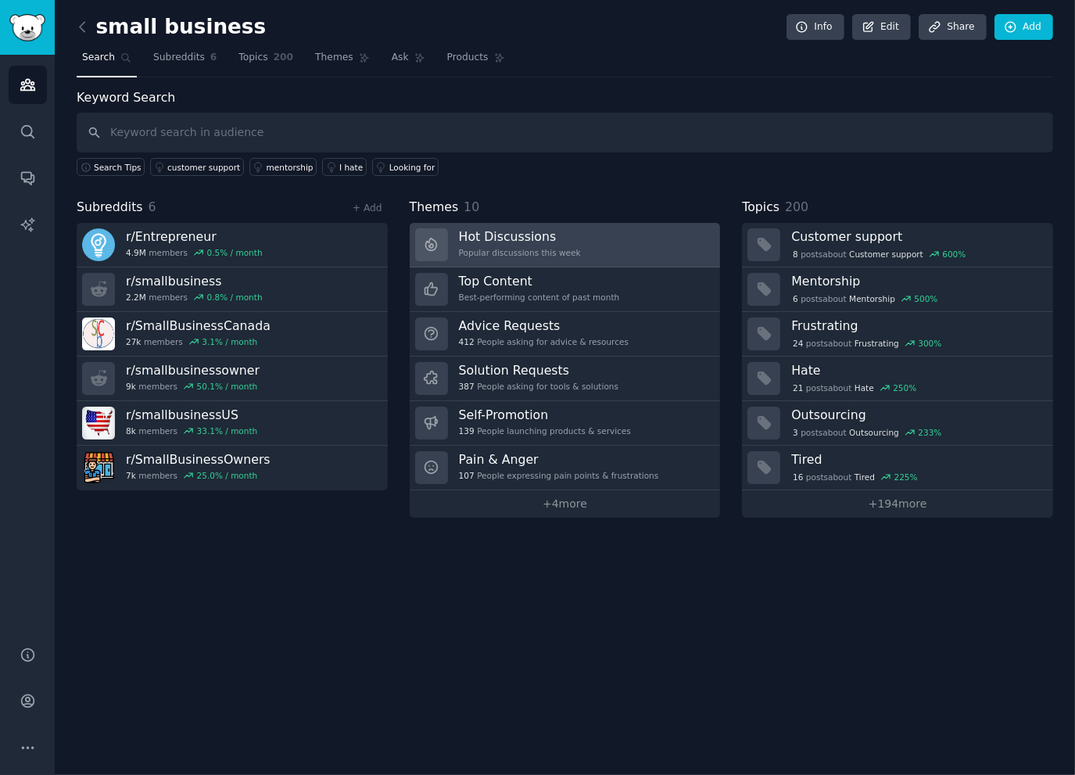
click at [533, 240] on h3 "Hot Discussions" at bounding box center [520, 236] width 122 height 16
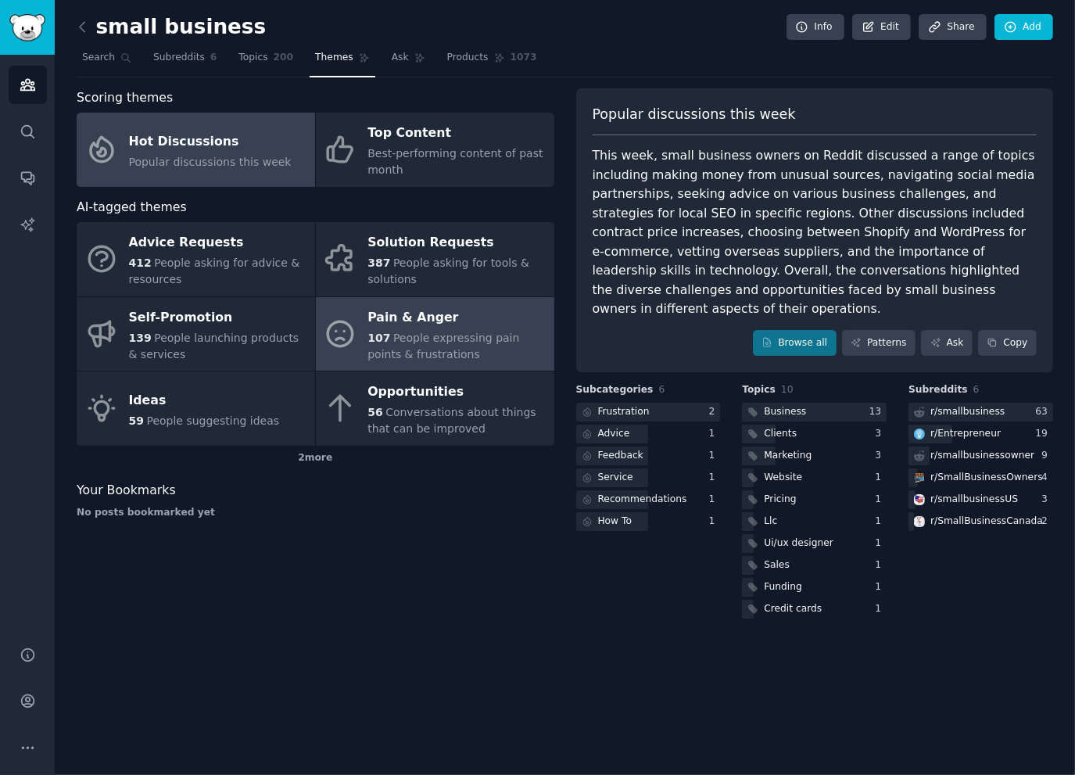
click at [413, 337] on span "People expressing pain points & frustrations" at bounding box center [443, 345] width 152 height 29
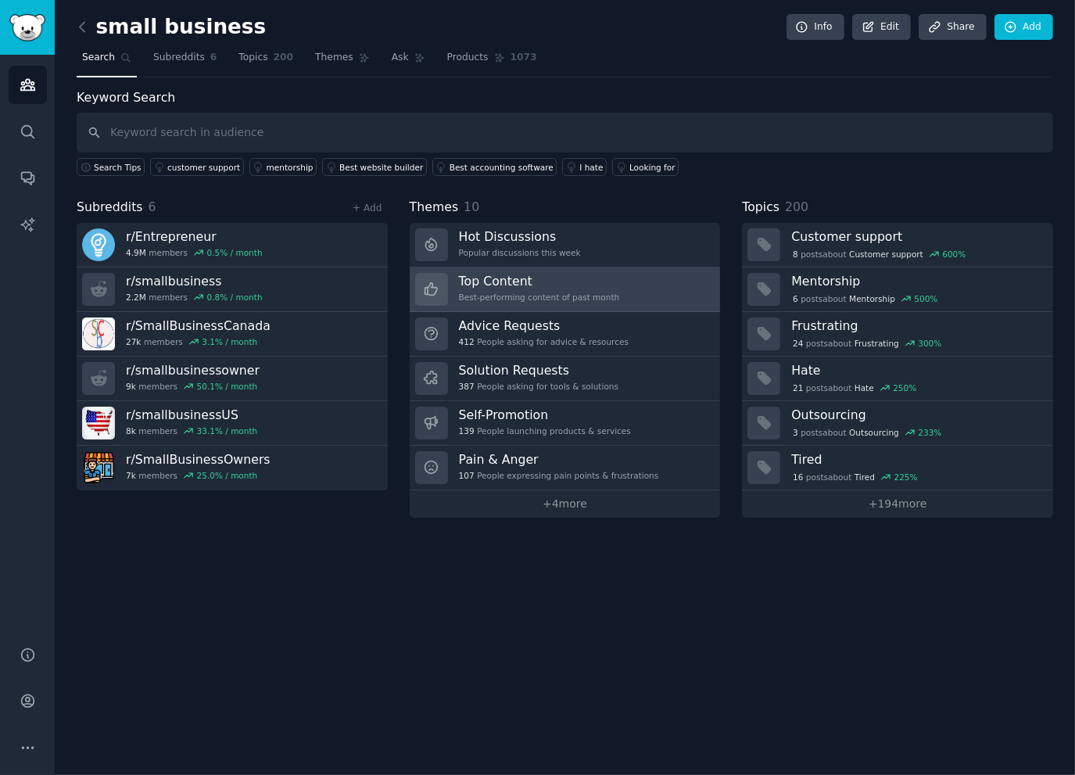
click at [596, 279] on h3 "Top Content" at bounding box center [539, 281] width 161 height 16
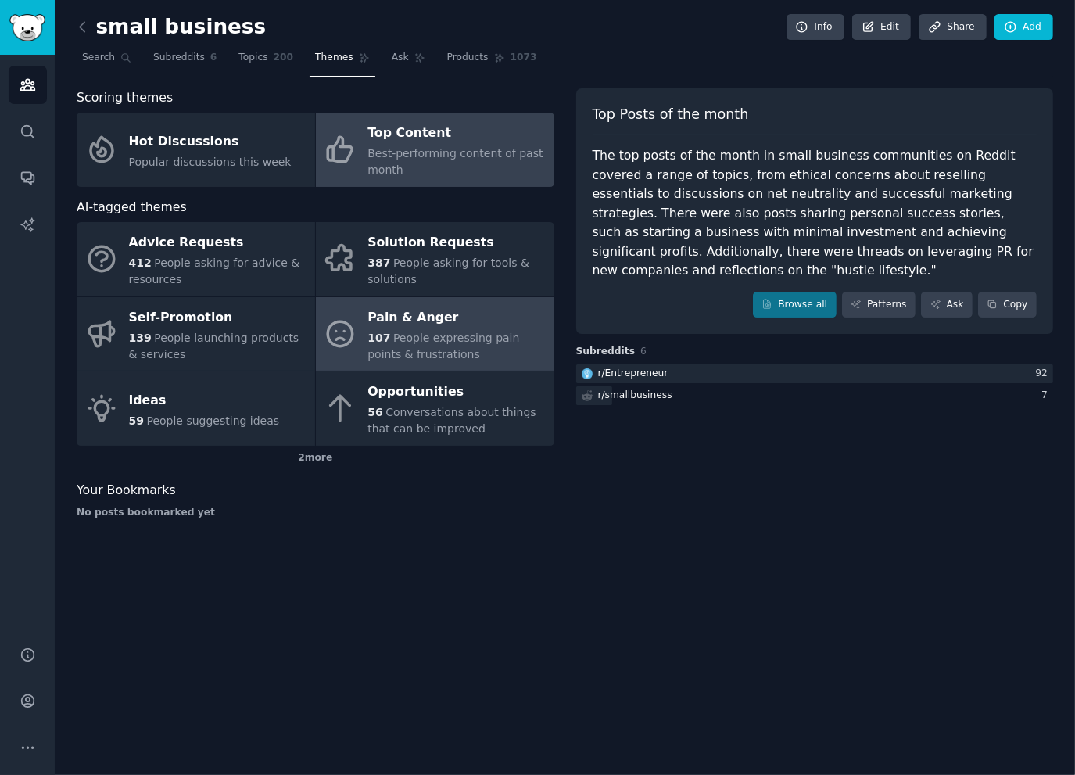
click at [491, 342] on span "People expressing pain points & frustrations" at bounding box center [443, 345] width 152 height 29
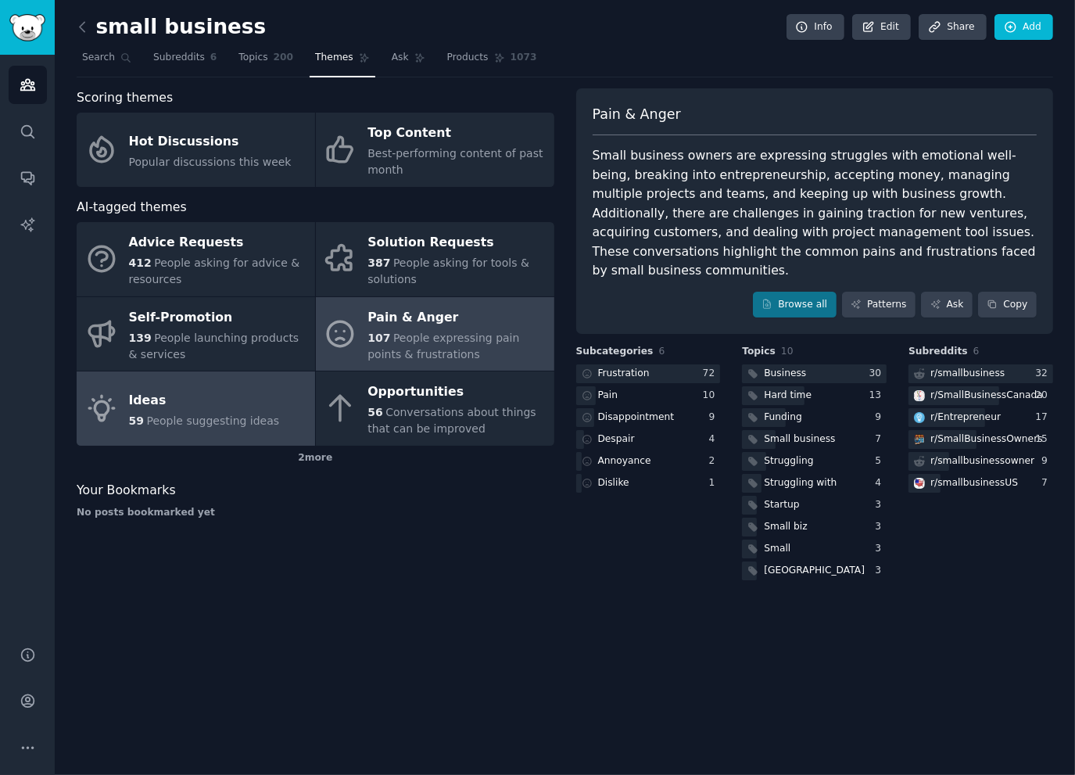
click at [154, 403] on div "Ideas" at bounding box center [204, 400] width 151 height 25
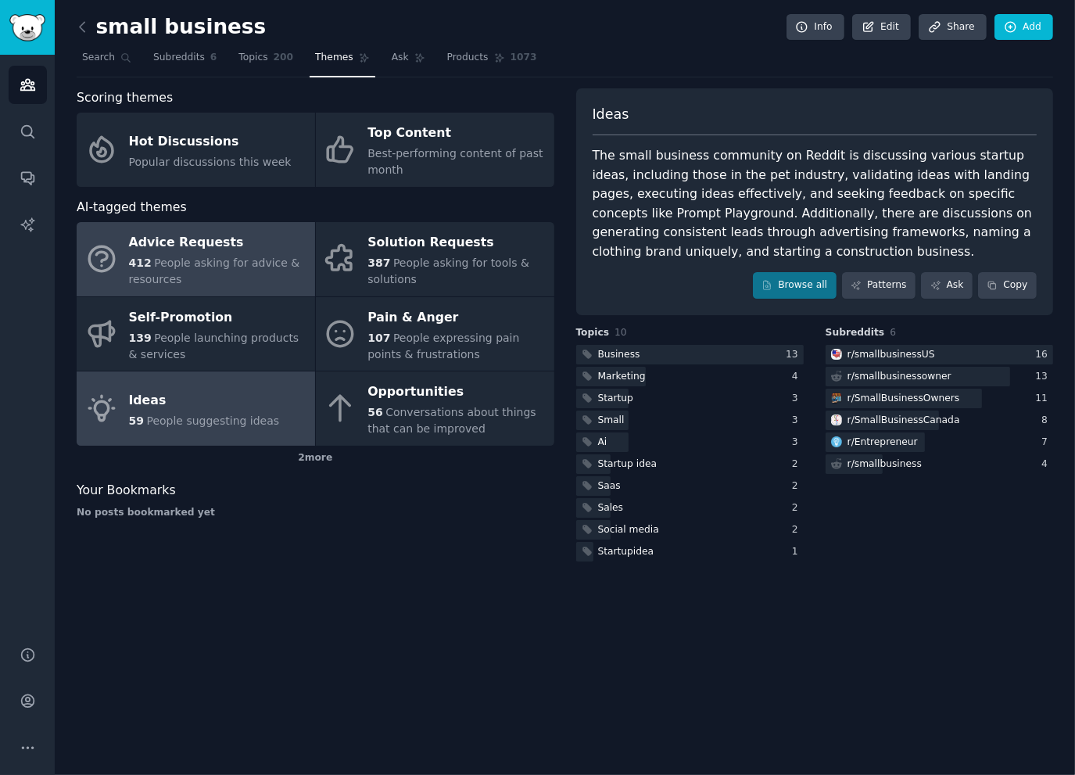
click at [224, 264] on span "People asking for advice & resources" at bounding box center [214, 270] width 171 height 29
